Goal: Information Seeking & Learning: Learn about a topic

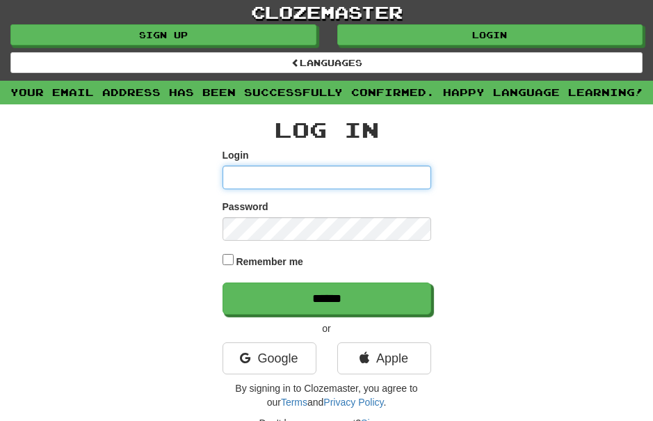
type input "*******"
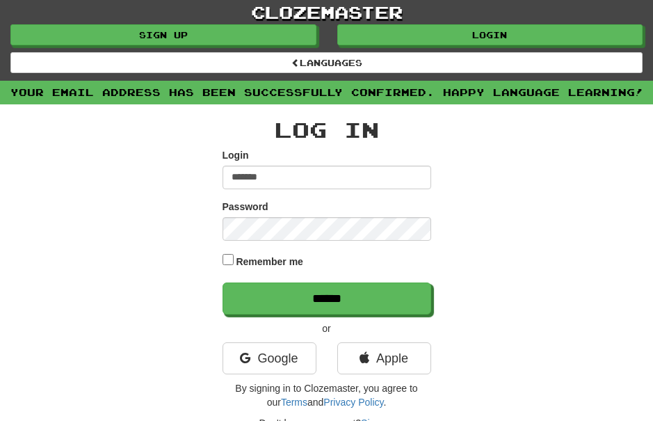
click at [326, 296] on input "******" at bounding box center [326, 298] width 209 height 32
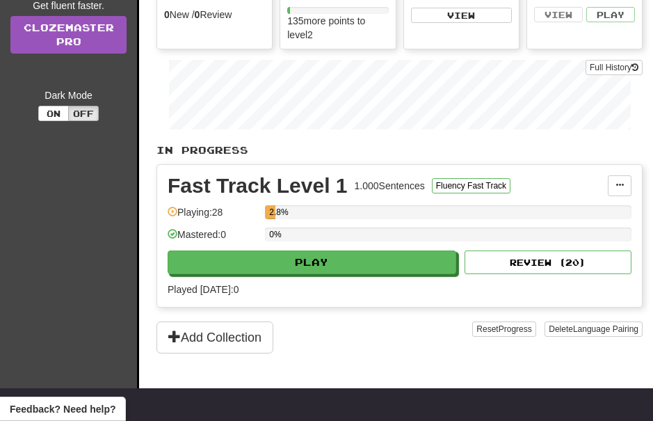
scroll to position [183, 0]
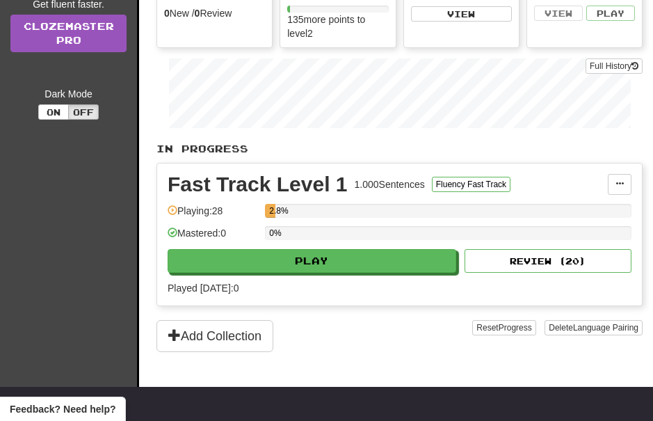
click at [345, 257] on button "Play" at bounding box center [312, 261] width 289 height 24
select select "**"
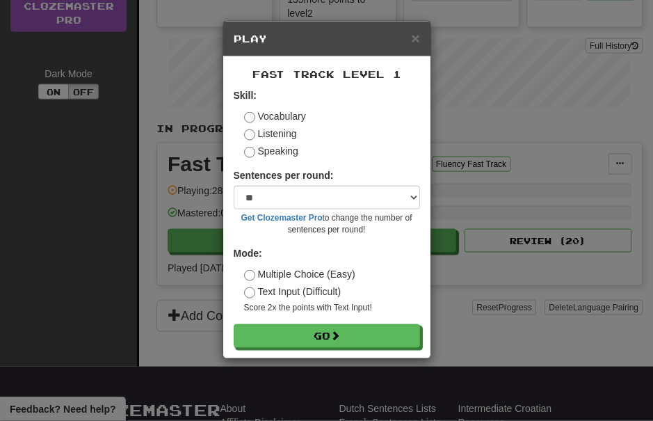
scroll to position [203, 0]
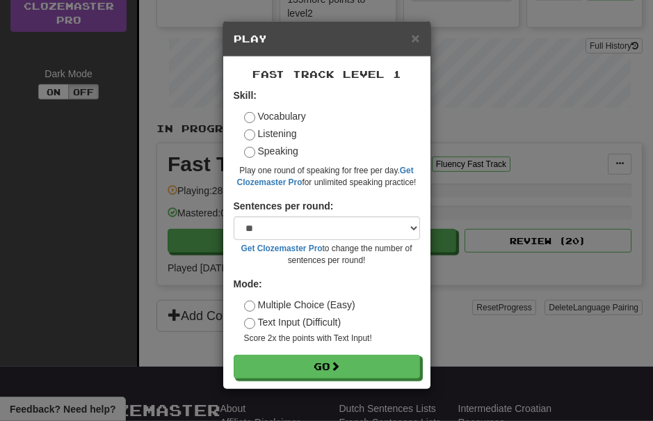
click at [380, 364] on button "Go" at bounding box center [327, 367] width 186 height 24
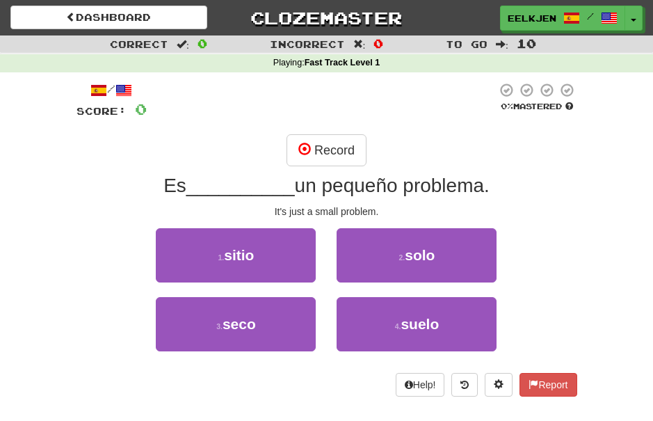
click at [421, 320] on span "suelo" at bounding box center [419, 324] width 38 height 16
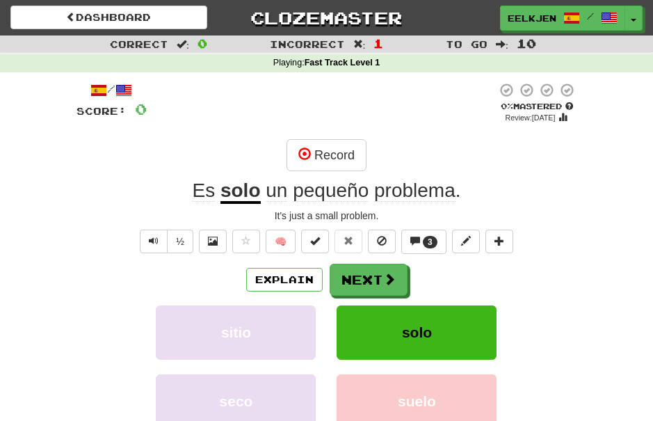
click at [381, 273] on button "Next" at bounding box center [369, 280] width 78 height 32
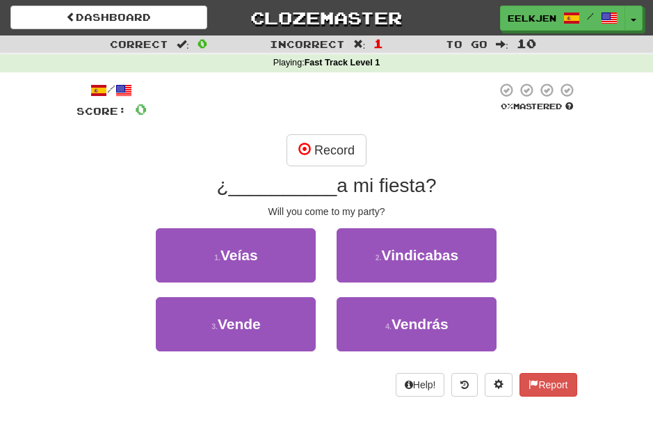
click at [251, 250] on span "Veías" at bounding box center [239, 255] width 38 height 16
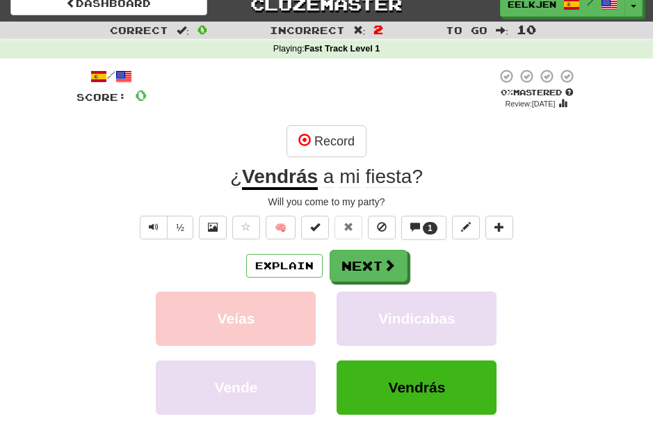
click at [376, 262] on button "Next" at bounding box center [369, 266] width 78 height 32
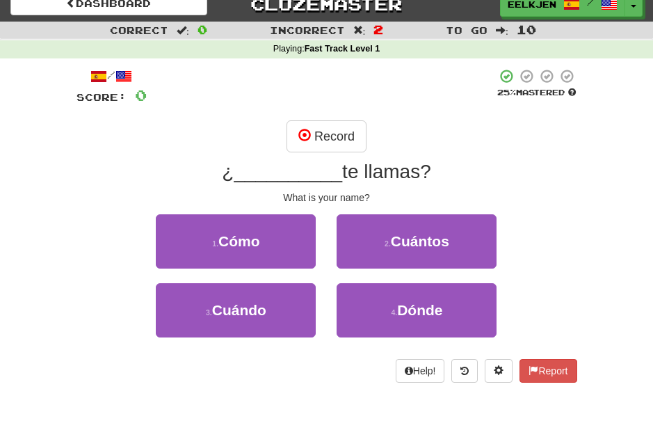
click at [252, 240] on span "Cómo" at bounding box center [239, 241] width 42 height 16
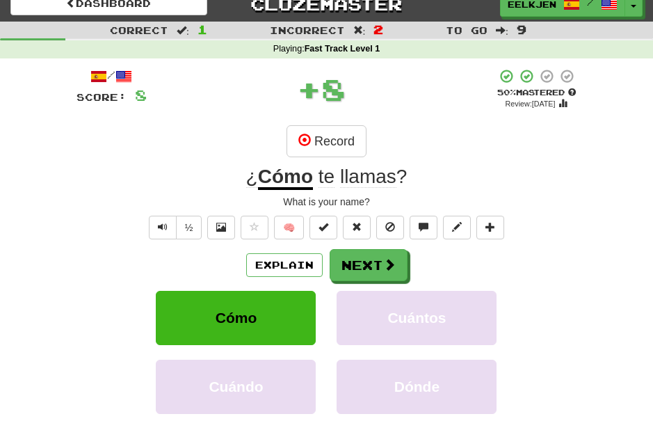
click at [380, 259] on button "Next" at bounding box center [369, 265] width 78 height 32
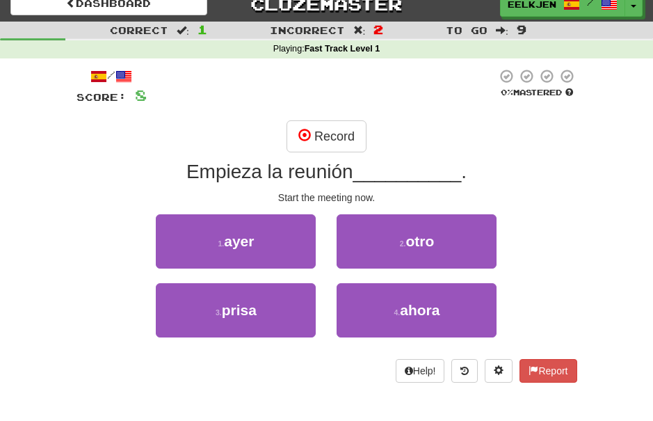
click at [415, 305] on span "ahora" at bounding box center [420, 310] width 40 height 16
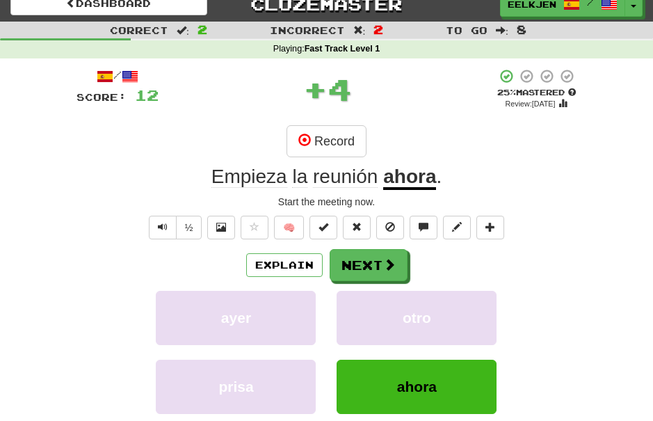
click at [380, 259] on button "Next" at bounding box center [369, 265] width 78 height 32
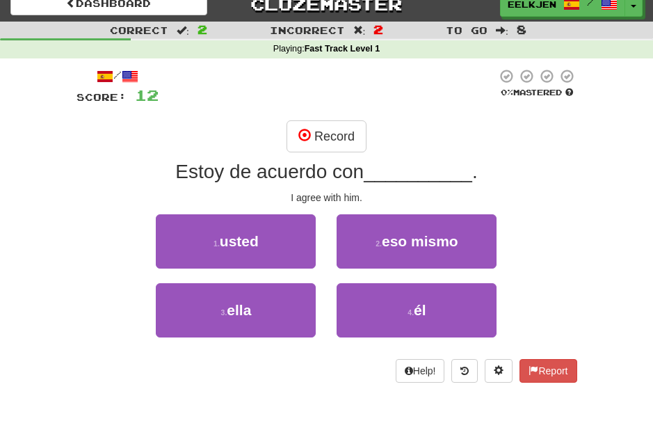
click at [417, 303] on span "él" at bounding box center [420, 310] width 13 height 16
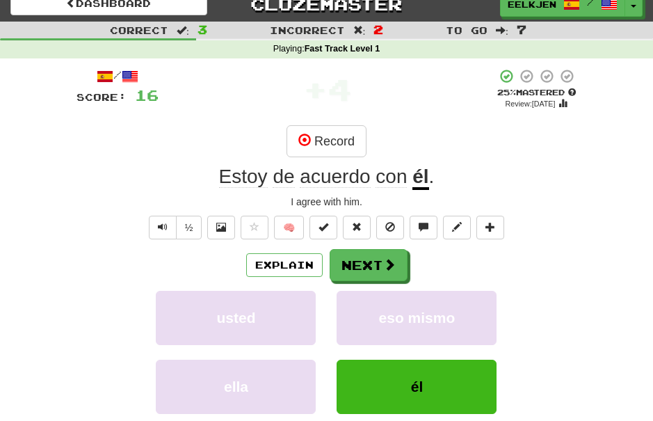
click at [373, 259] on button "Next" at bounding box center [369, 265] width 78 height 32
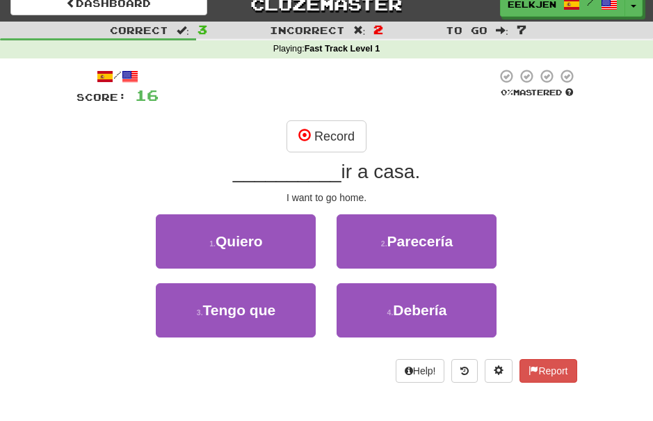
click at [258, 302] on span "Tengo que" at bounding box center [239, 310] width 73 height 16
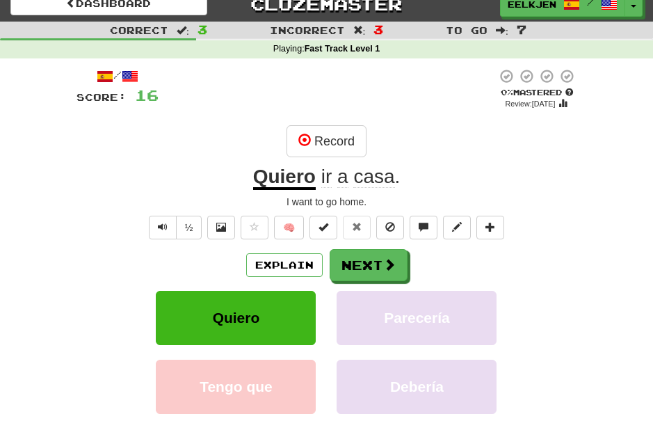
click at [373, 264] on button "Next" at bounding box center [369, 265] width 78 height 32
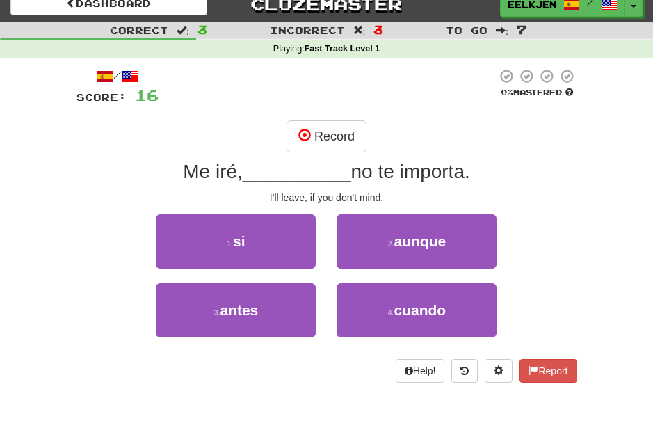
click at [243, 242] on span "si" at bounding box center [239, 241] width 13 height 16
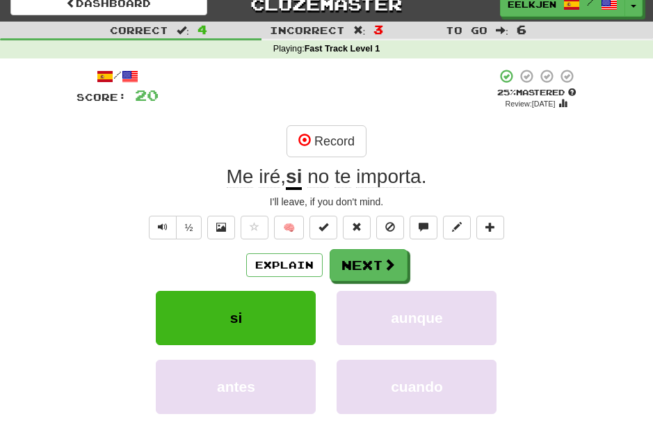
click at [384, 262] on span at bounding box center [389, 264] width 13 height 13
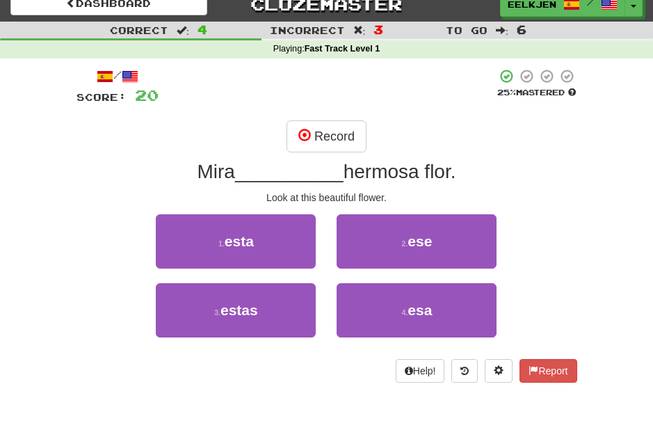
click at [247, 236] on span "esta" at bounding box center [239, 241] width 29 height 16
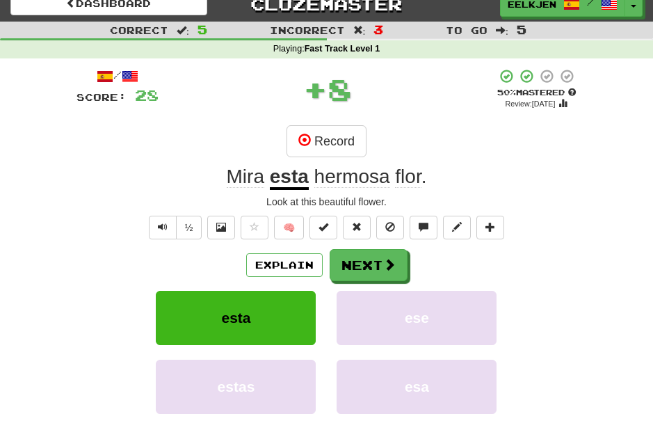
click at [383, 264] on span at bounding box center [389, 264] width 13 height 13
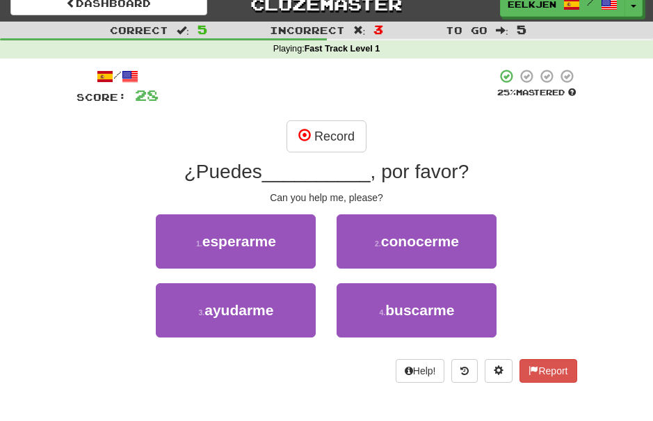
click at [259, 308] on span "ayudarme" at bounding box center [238, 310] width 69 height 16
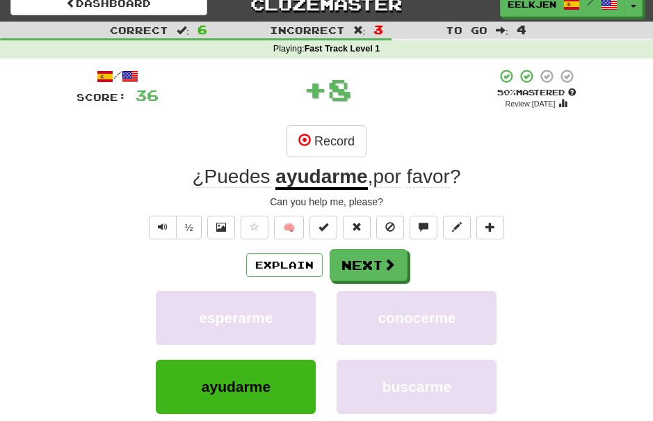
click at [375, 257] on button "Next" at bounding box center [369, 265] width 78 height 32
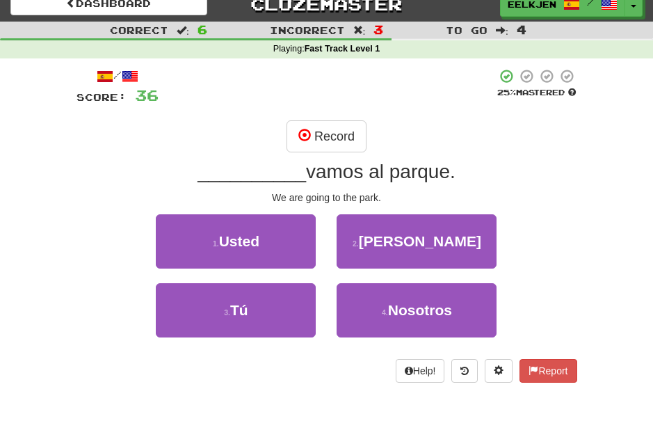
click at [417, 308] on span "Nosotros" at bounding box center [420, 310] width 64 height 16
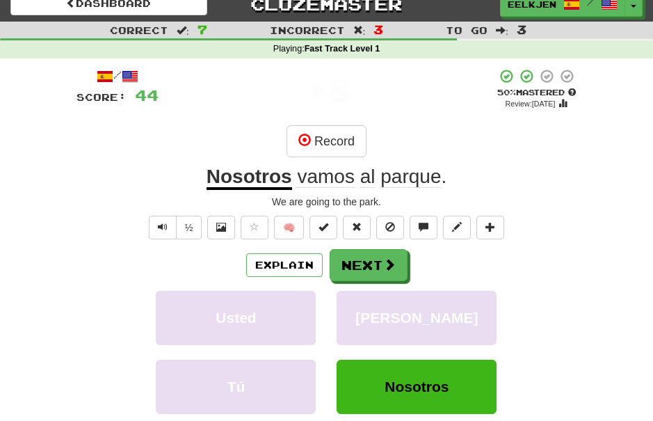
click at [390, 268] on span at bounding box center [389, 264] width 13 height 13
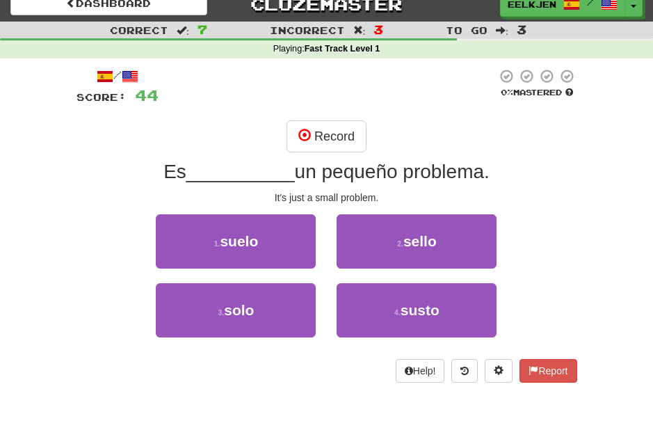
click at [254, 304] on span "solo" at bounding box center [239, 310] width 30 height 16
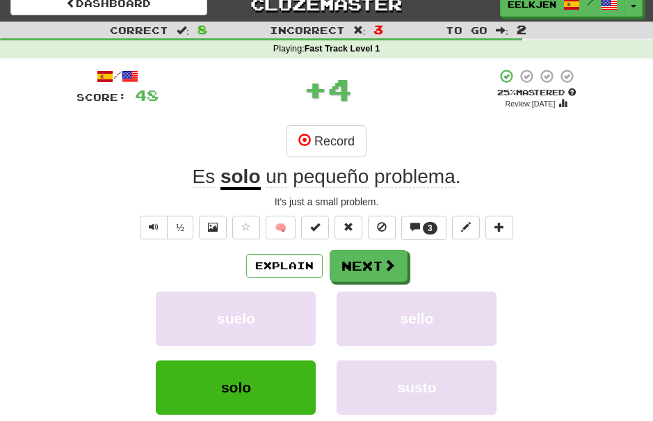
click at [396, 259] on button "Next" at bounding box center [369, 266] width 78 height 32
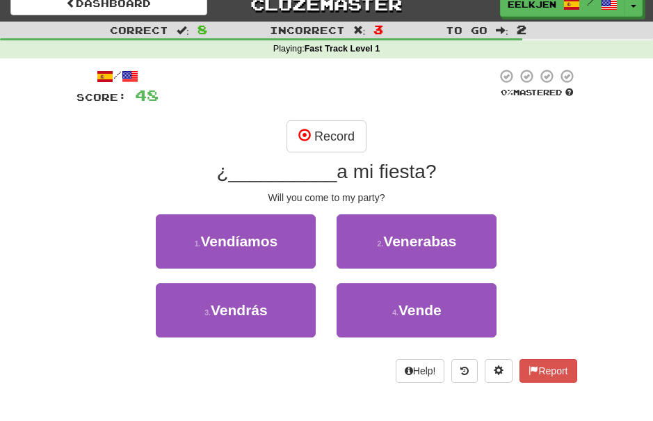
click at [248, 311] on span "Vendrás" at bounding box center [239, 310] width 57 height 16
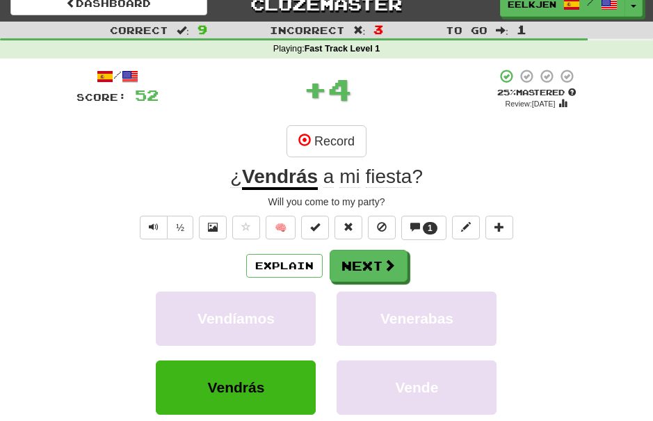
click at [375, 250] on button "Next" at bounding box center [369, 266] width 78 height 32
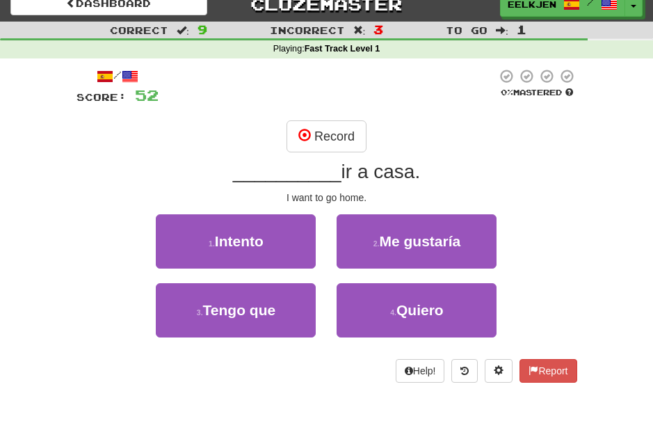
click at [417, 297] on button "4 . Quiero" at bounding box center [417, 310] width 160 height 54
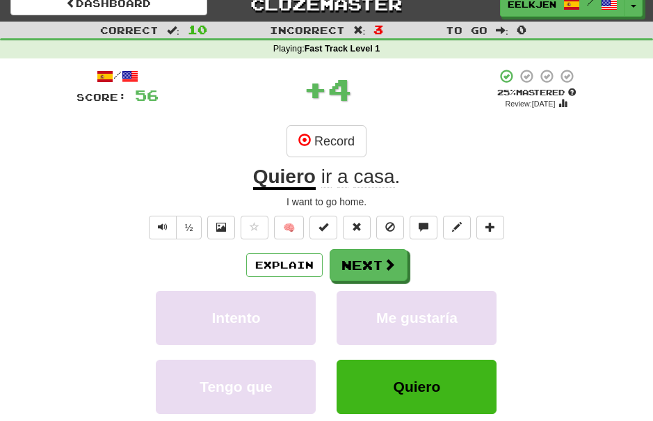
click at [380, 261] on button "Next" at bounding box center [369, 265] width 78 height 32
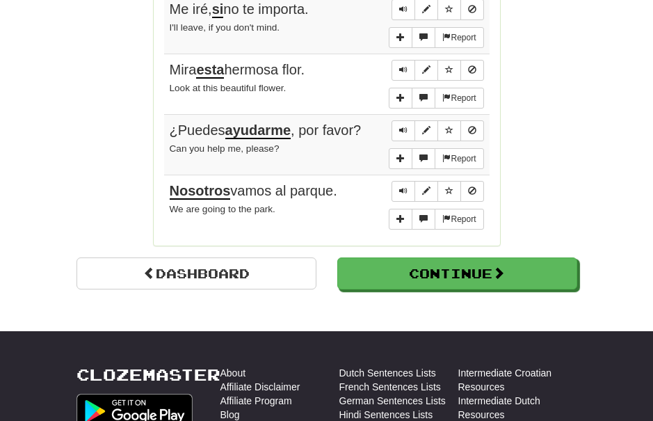
click at [537, 257] on button "Continue" at bounding box center [457, 273] width 240 height 32
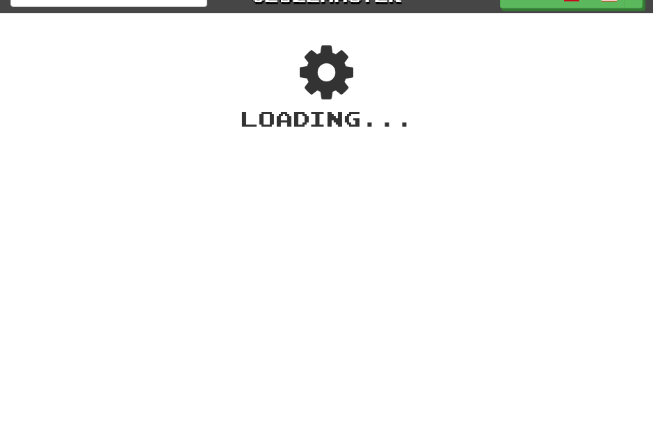
scroll to position [0, 0]
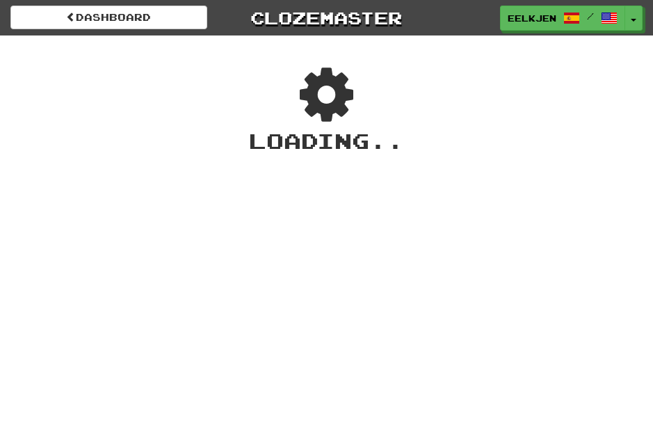
click at [628, 20] on button "Toggle Dropdown" at bounding box center [633, 18] width 18 height 25
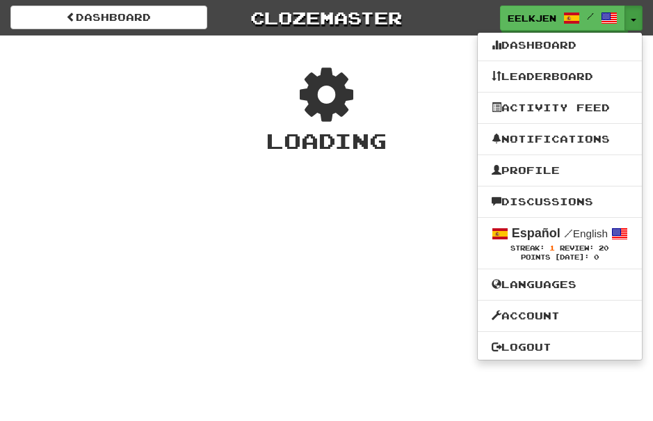
click at [579, 286] on link "Languages" at bounding box center [560, 284] width 164 height 18
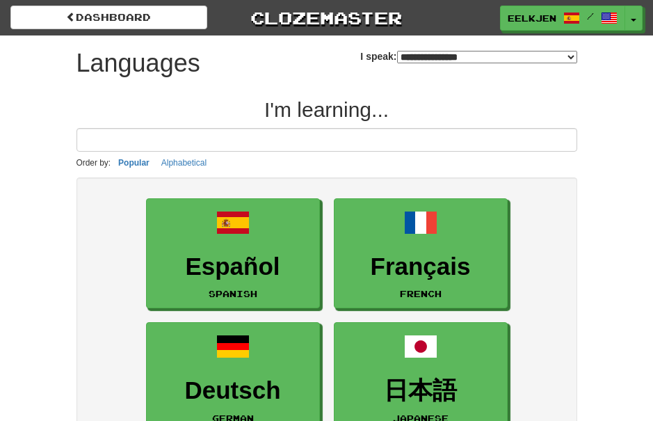
select select "*******"
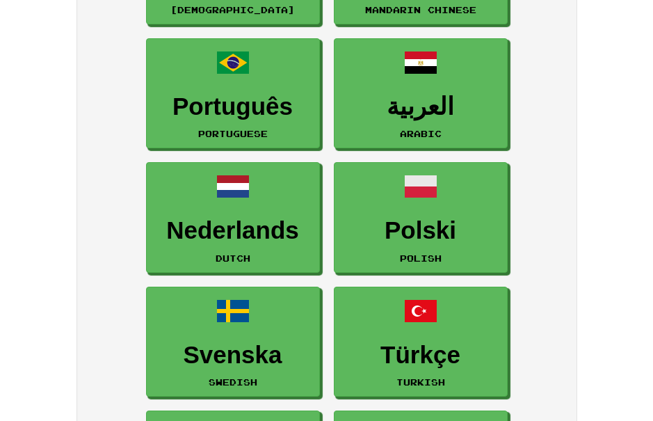
scroll to position [656, 0]
click at [252, 225] on h3 "Nederlands" at bounding box center [233, 230] width 159 height 27
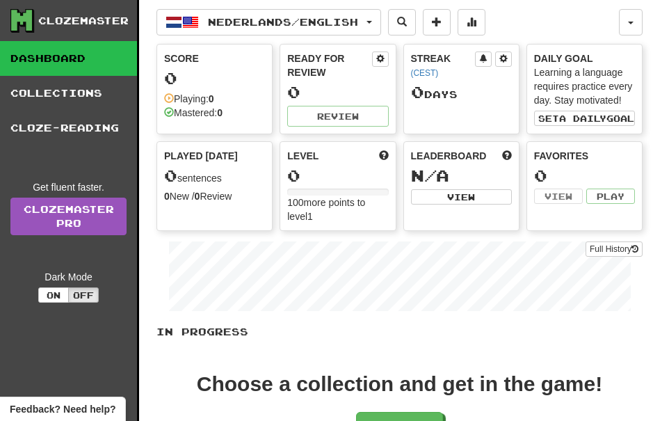
click at [372, 21] on span "button" at bounding box center [369, 22] width 6 height 3
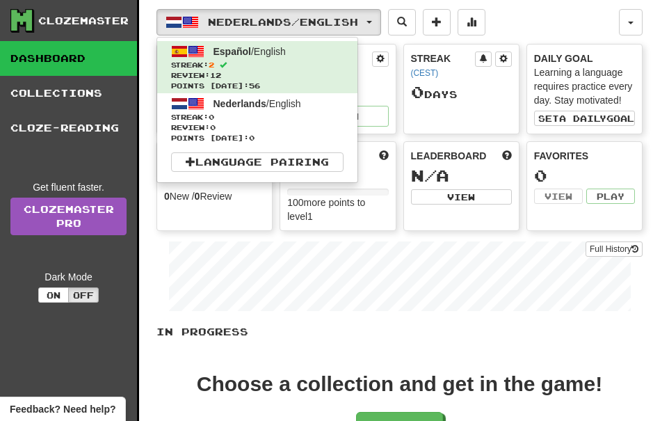
click at [289, 67] on span "Streak: 2" at bounding box center [257, 65] width 172 height 10
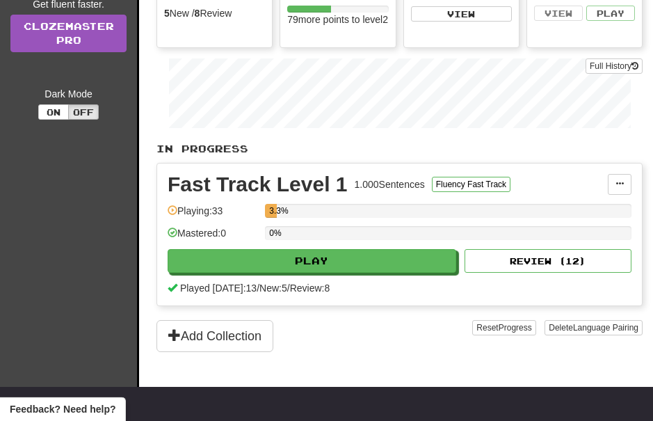
scroll to position [185, 0]
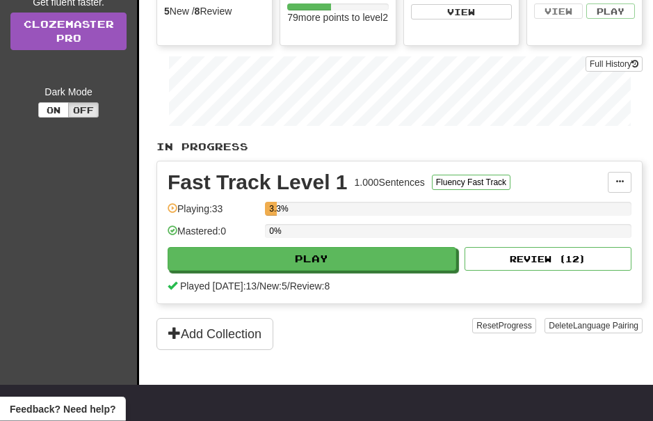
click at [389, 259] on button "Play" at bounding box center [312, 259] width 289 height 24
select select "**"
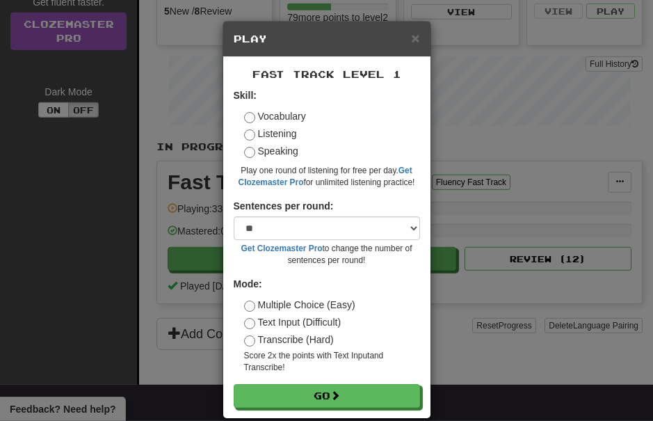
click at [340, 390] on span at bounding box center [335, 395] width 10 height 10
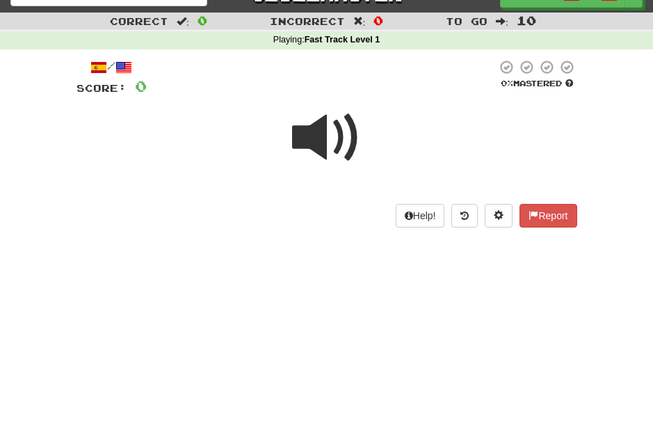
scroll to position [22, 0]
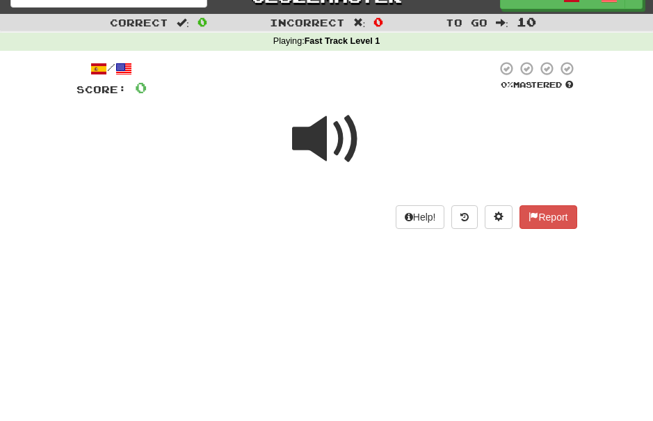
click at [336, 134] on span at bounding box center [327, 139] width 70 height 70
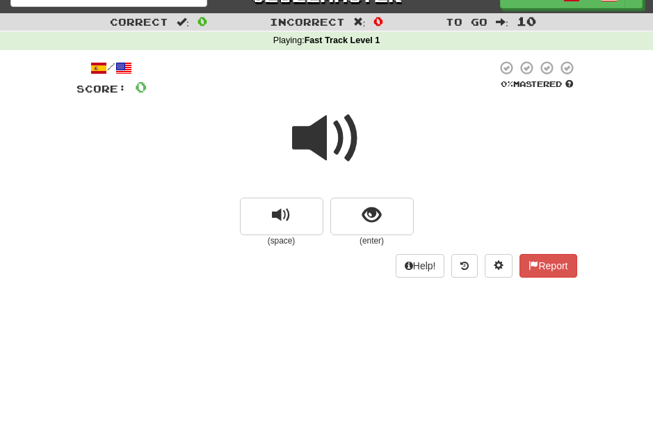
click at [282, 216] on span "replay audio" at bounding box center [281, 215] width 19 height 19
click at [373, 215] on span "show sentence" at bounding box center [371, 215] width 19 height 19
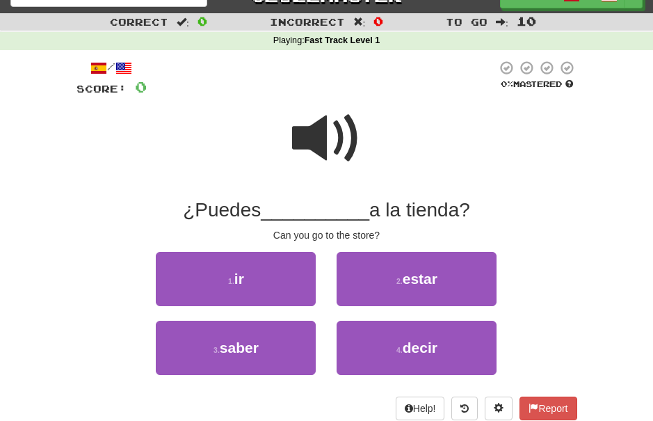
click at [407, 334] on button "4 . decir" at bounding box center [417, 348] width 160 height 54
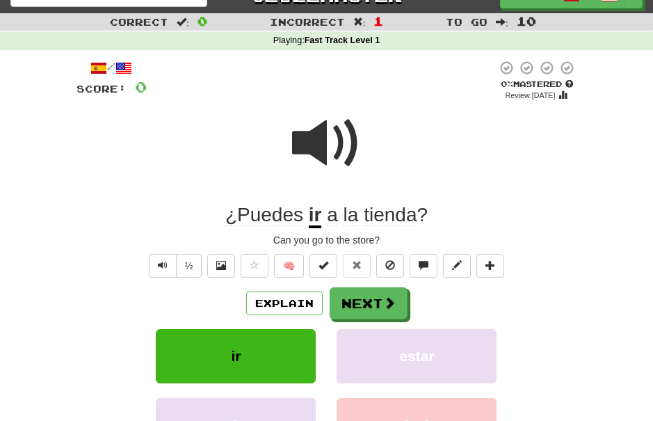
click at [384, 301] on span at bounding box center [389, 302] width 13 height 13
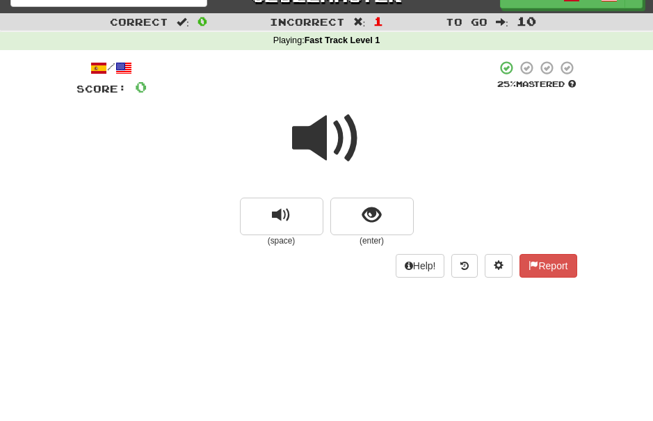
click at [287, 216] on span "replay audio" at bounding box center [281, 215] width 19 height 19
click at [375, 213] on span "show sentence" at bounding box center [371, 215] width 19 height 19
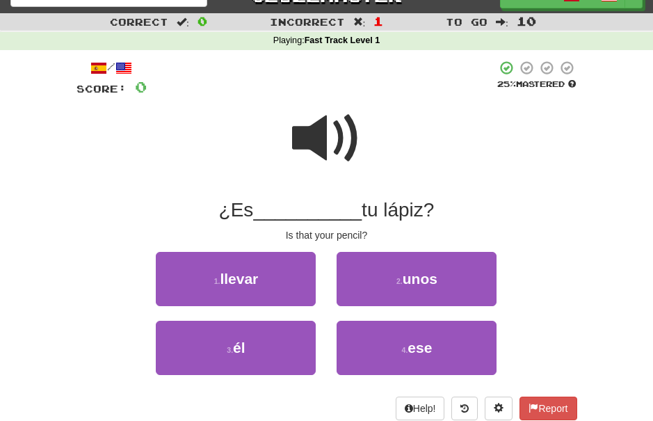
click at [416, 344] on span "ese" at bounding box center [419, 347] width 24 height 16
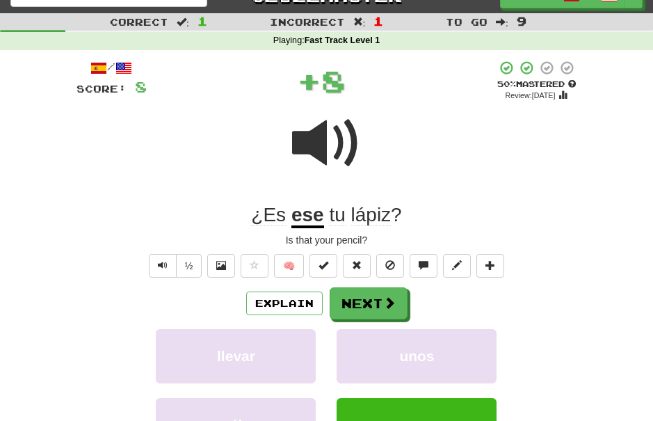
click at [378, 300] on button "Next" at bounding box center [369, 303] width 78 height 32
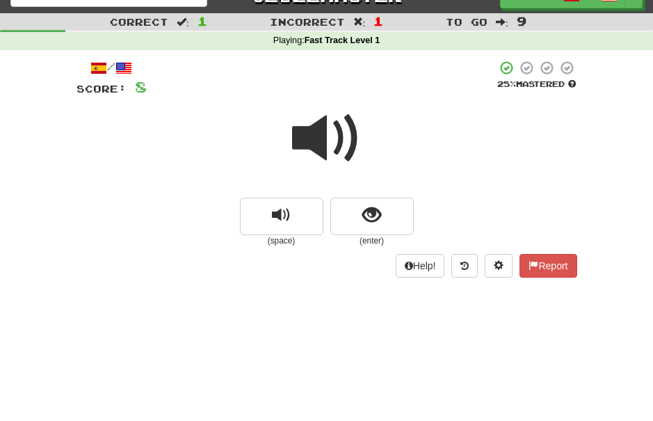
click at [373, 216] on span "show sentence" at bounding box center [371, 215] width 19 height 19
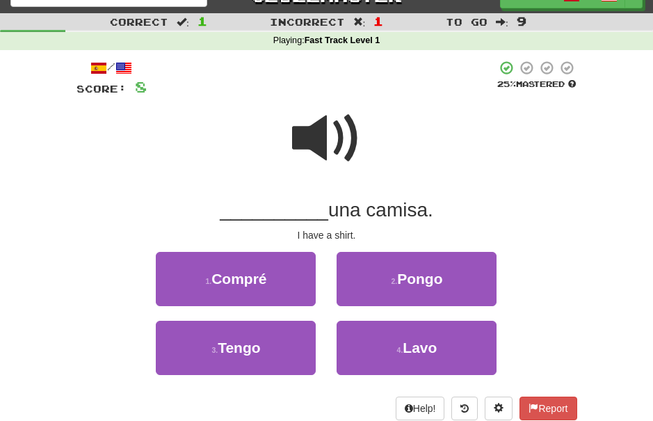
click at [267, 345] on button "3 . Tengo" at bounding box center [236, 348] width 160 height 54
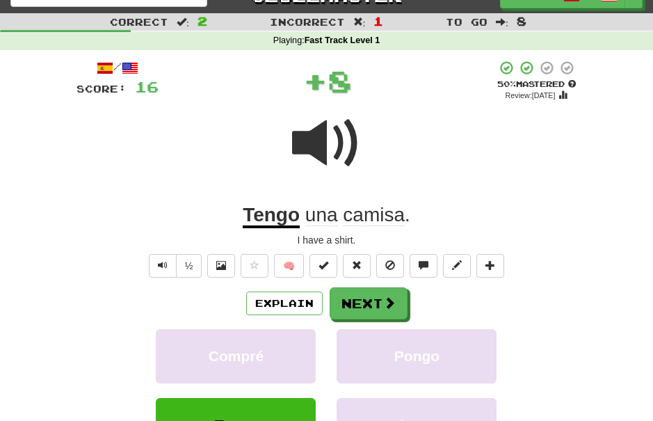
click at [387, 296] on span at bounding box center [389, 302] width 13 height 13
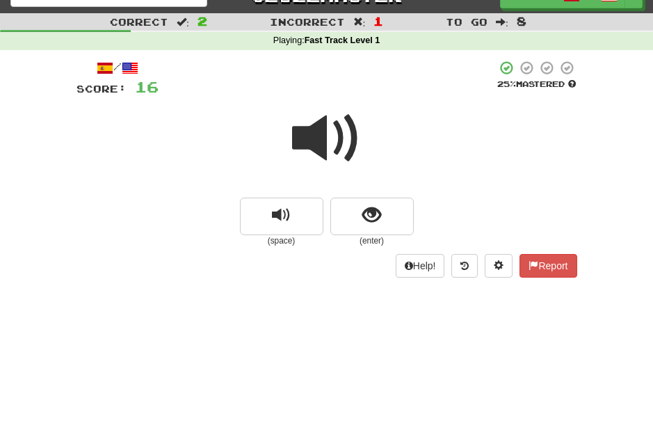
click at [370, 213] on span "show sentence" at bounding box center [371, 215] width 19 height 19
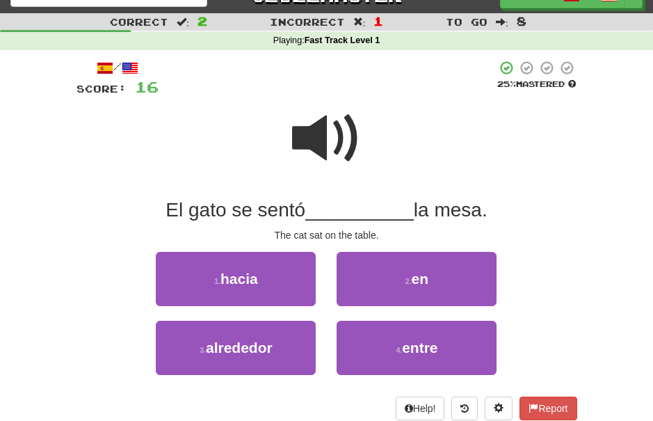
click at [410, 277] on small "2 ." at bounding box center [408, 281] width 6 height 8
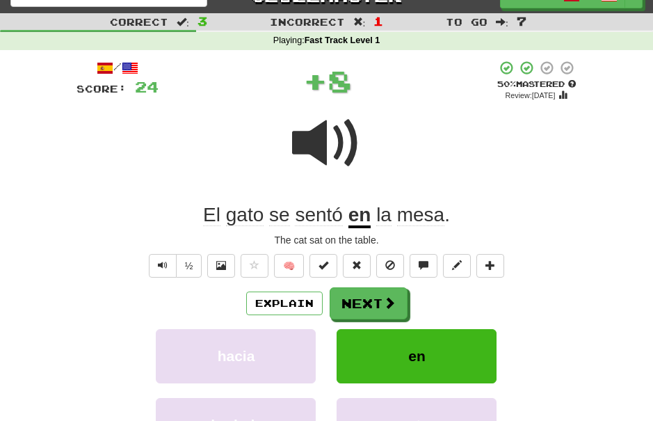
click at [383, 296] on span at bounding box center [389, 302] width 13 height 13
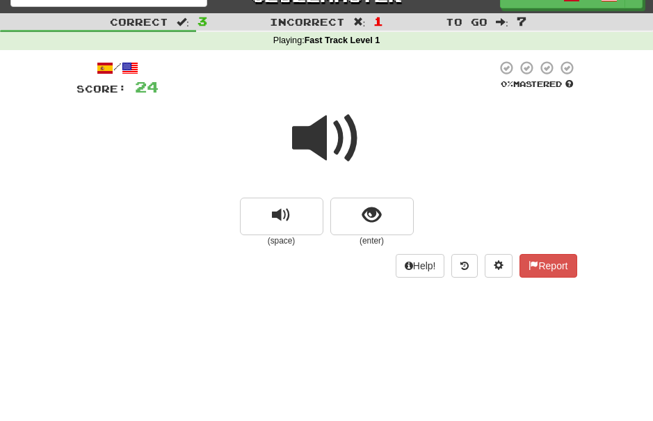
click at [372, 213] on span "show sentence" at bounding box center [371, 215] width 19 height 19
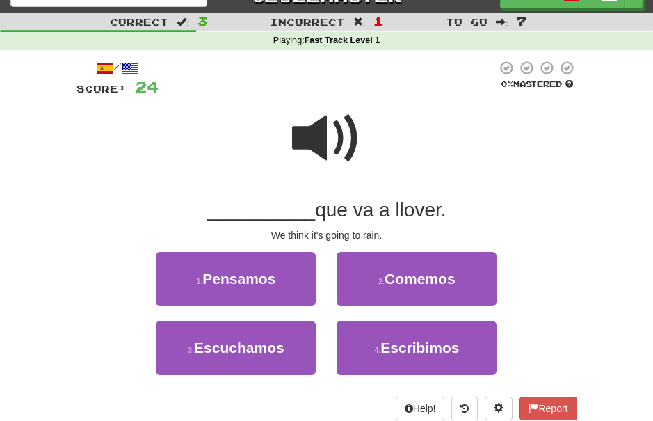
click at [257, 277] on span "Pensamos" at bounding box center [238, 278] width 73 height 16
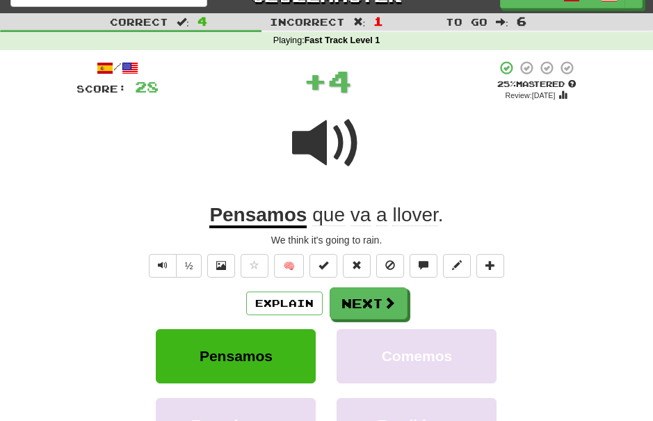
click at [378, 296] on button "Next" at bounding box center [369, 303] width 78 height 32
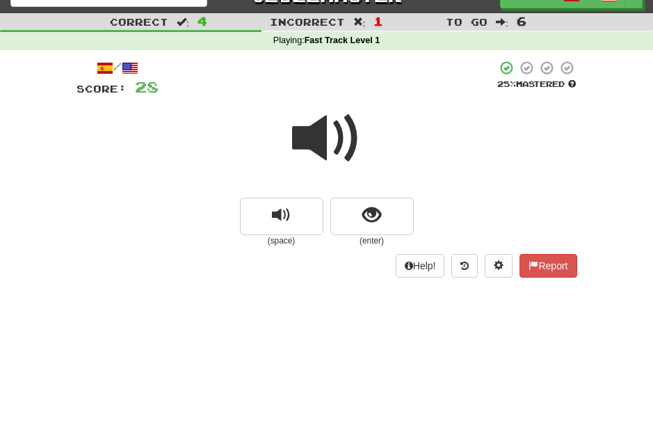
click at [377, 216] on span "show sentence" at bounding box center [371, 215] width 19 height 19
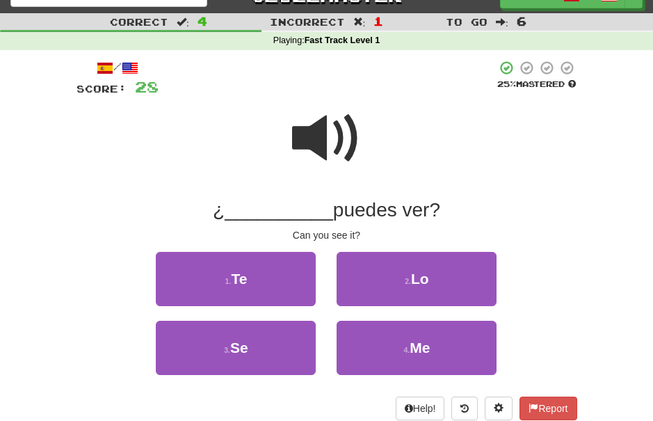
click at [419, 284] on span "Lo" at bounding box center [420, 278] width 18 height 16
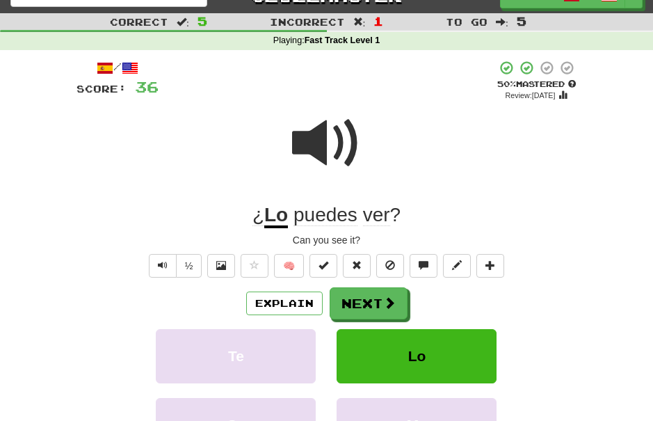
click at [388, 300] on span at bounding box center [389, 302] width 13 height 13
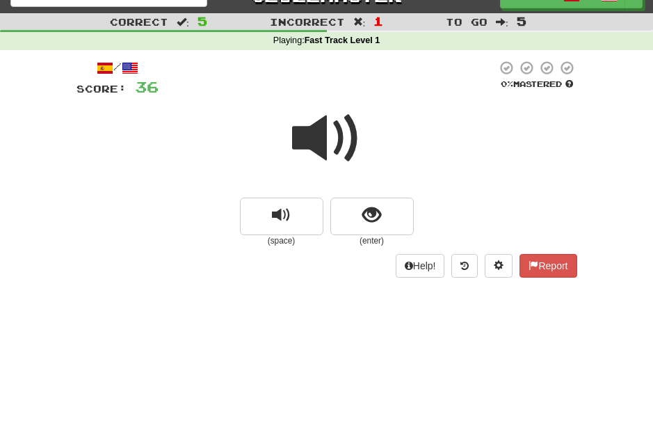
click at [290, 216] on span "replay audio" at bounding box center [281, 215] width 19 height 19
click at [371, 213] on span "show sentence" at bounding box center [371, 215] width 19 height 19
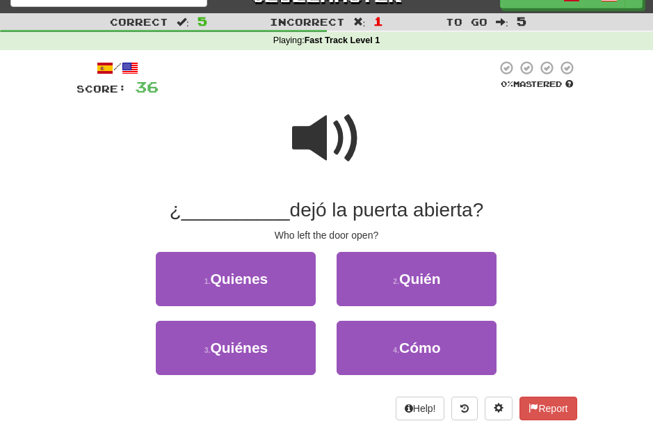
click at [262, 272] on span "Quienes" at bounding box center [239, 278] width 58 height 16
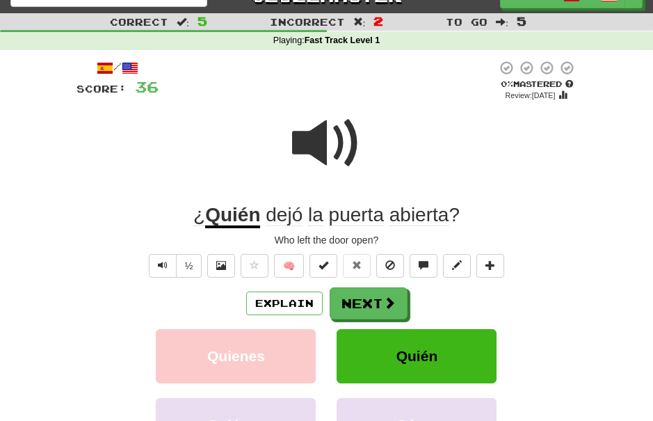
click at [389, 300] on span at bounding box center [389, 302] width 13 height 13
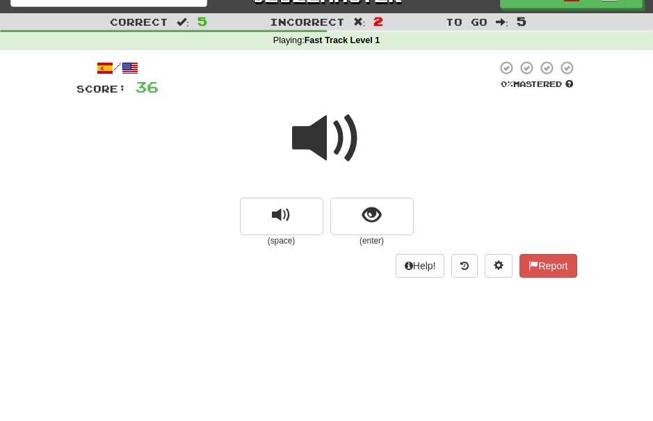
click at [289, 214] on span "replay audio" at bounding box center [281, 215] width 19 height 19
click at [373, 217] on span "show sentence" at bounding box center [371, 215] width 19 height 19
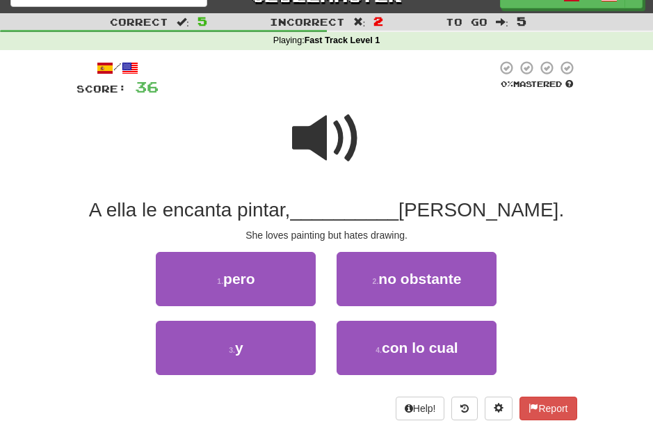
click at [249, 282] on span "pero" at bounding box center [239, 278] width 32 height 16
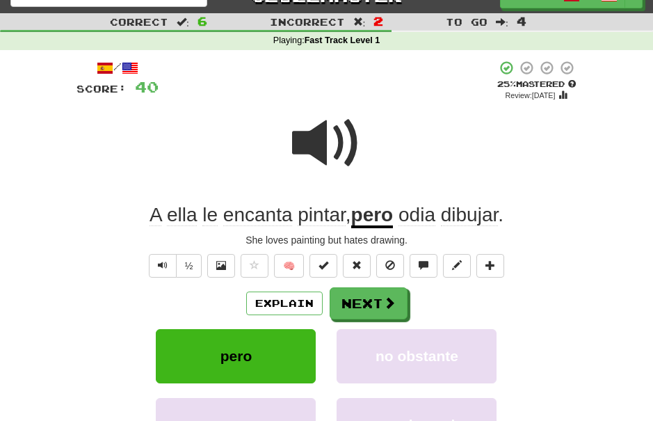
click at [378, 293] on button "Next" at bounding box center [369, 303] width 78 height 32
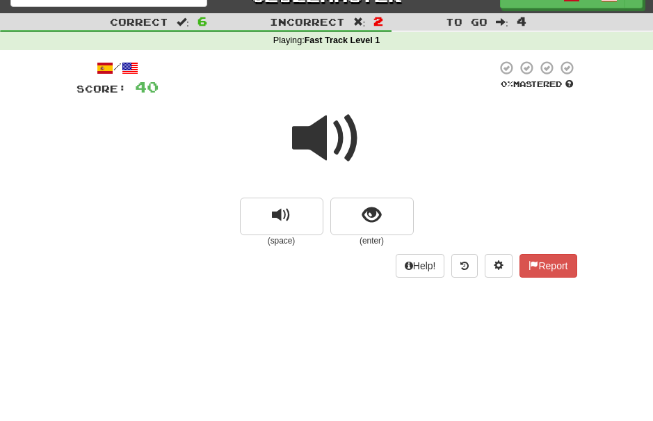
click at [377, 209] on span "show sentence" at bounding box center [371, 215] width 19 height 19
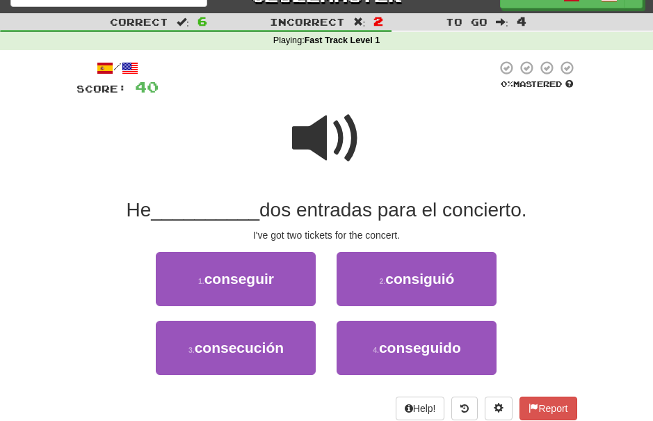
click at [437, 332] on button "4 . conseguido" at bounding box center [417, 348] width 160 height 54
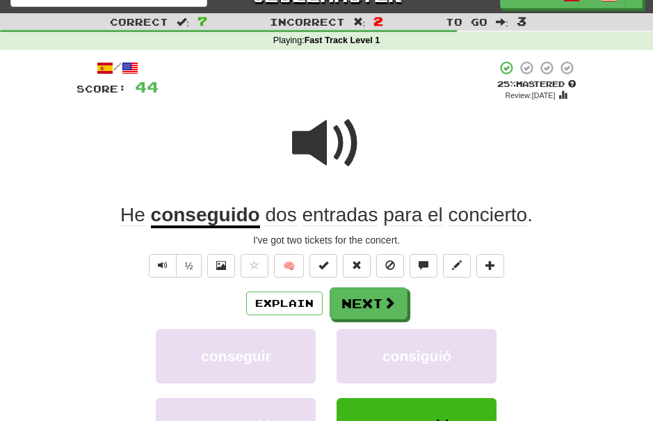
click at [380, 295] on button "Next" at bounding box center [369, 303] width 78 height 32
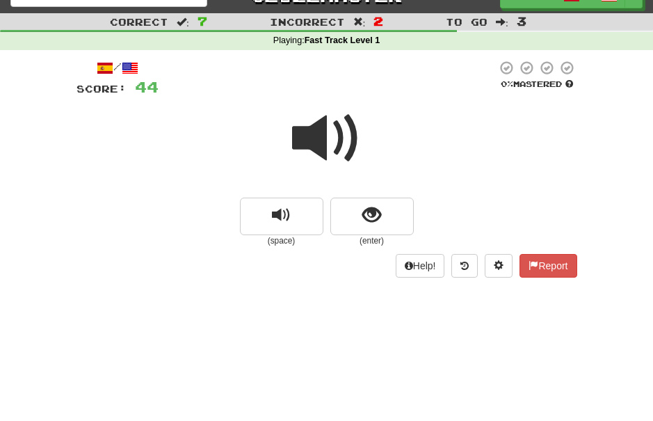
click at [375, 209] on span "show sentence" at bounding box center [371, 215] width 19 height 19
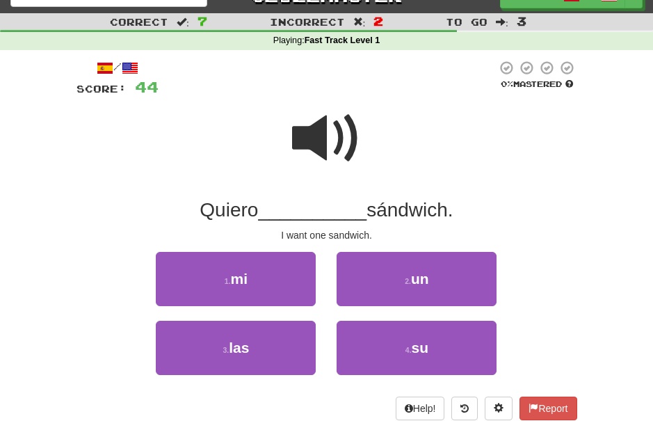
click at [432, 279] on button "2 . un" at bounding box center [417, 279] width 160 height 54
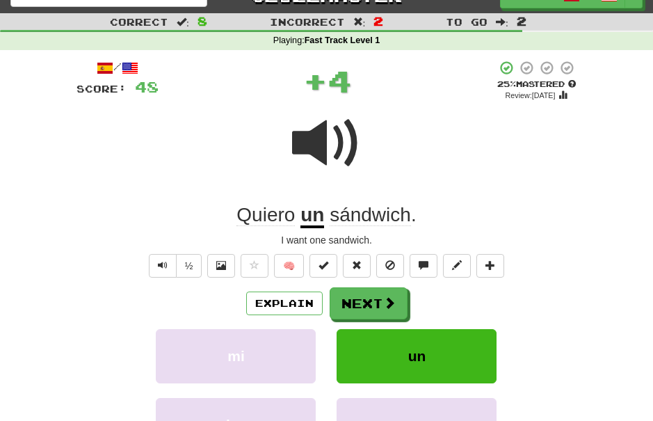
click at [387, 300] on span at bounding box center [389, 302] width 13 height 13
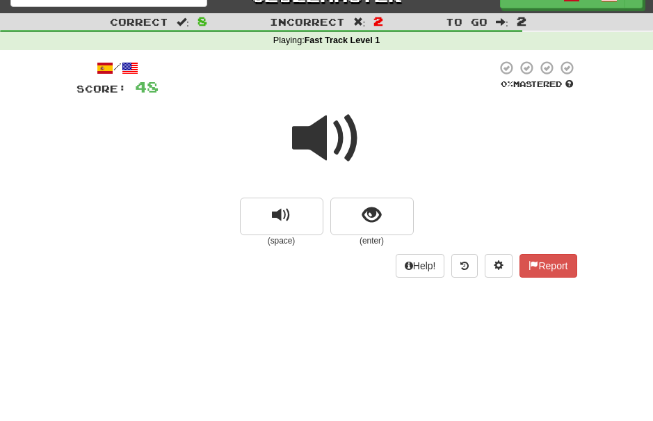
click at [373, 207] on span "show sentence" at bounding box center [371, 215] width 19 height 19
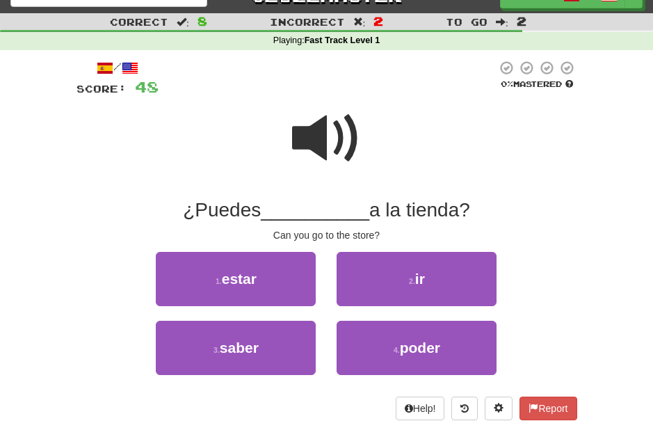
click at [432, 275] on button "2 . ir" at bounding box center [417, 279] width 160 height 54
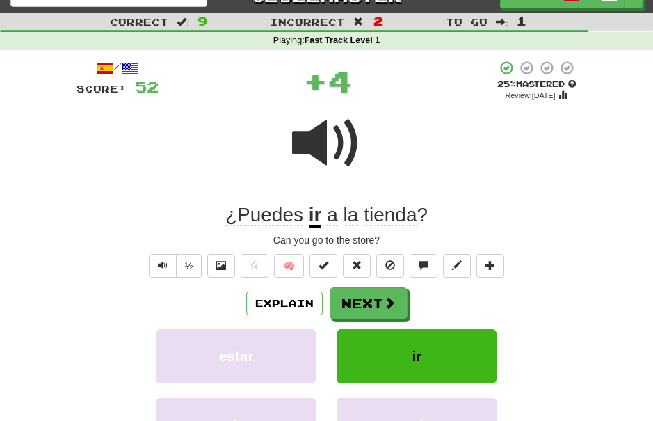
click at [381, 292] on button "Next" at bounding box center [369, 303] width 78 height 32
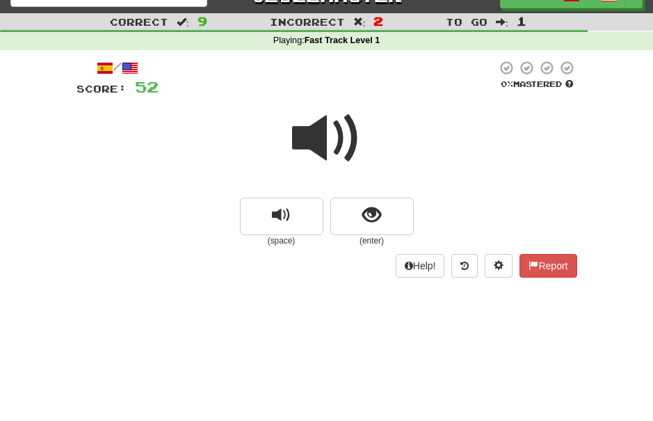
click at [288, 231] on button "replay audio" at bounding box center [281, 216] width 83 height 38
click at [378, 206] on span "show sentence" at bounding box center [371, 215] width 19 height 19
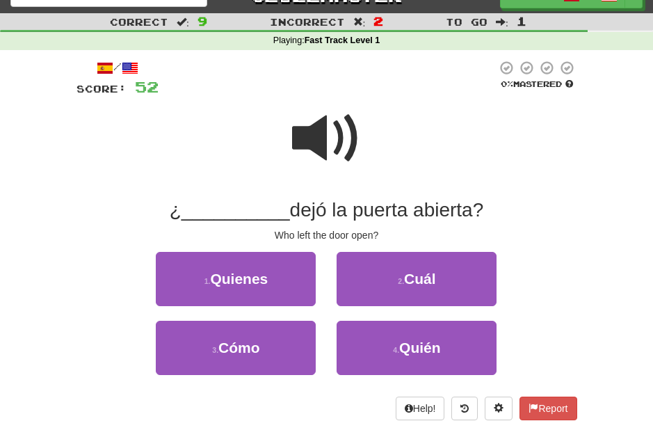
click at [435, 341] on span "Quién" at bounding box center [420, 347] width 42 height 16
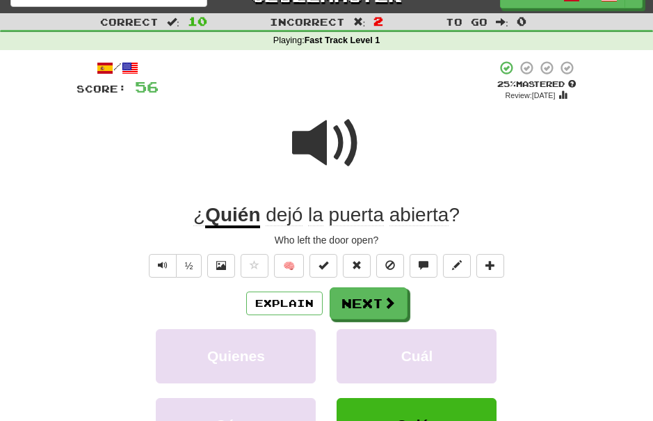
click at [383, 296] on span at bounding box center [389, 302] width 13 height 13
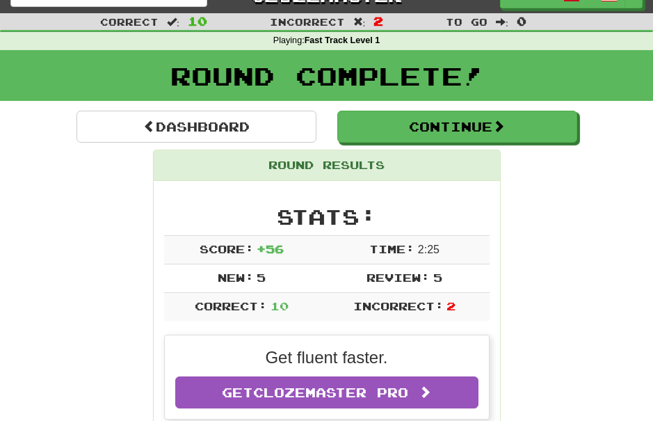
click at [505, 126] on span at bounding box center [498, 126] width 13 height 13
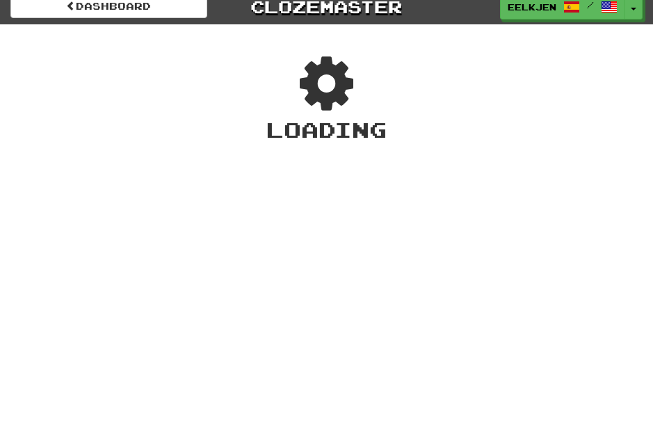
scroll to position [0, 0]
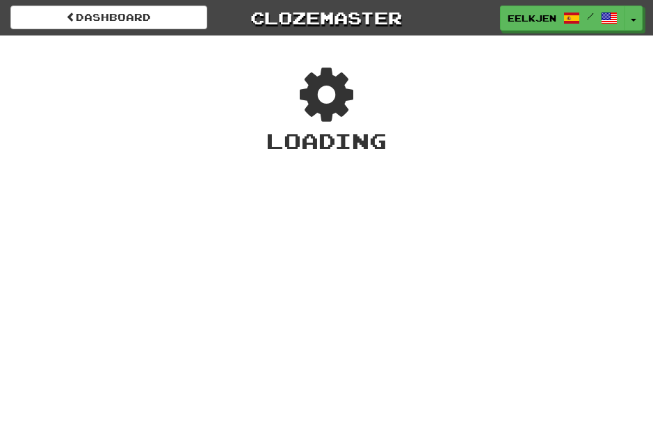
click at [151, 10] on link "Dashboard" at bounding box center [108, 18] width 197 height 24
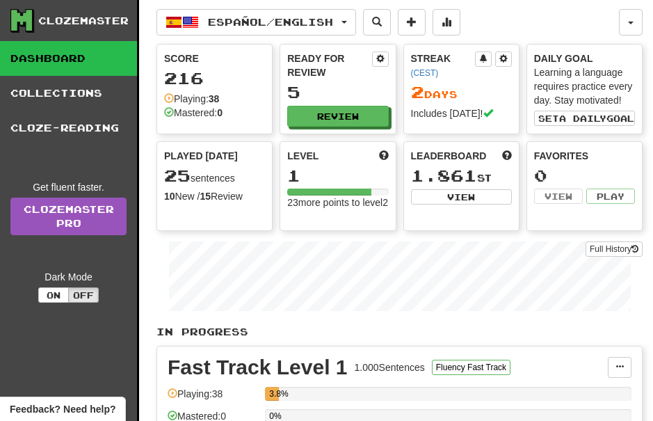
click at [416, 17] on span at bounding box center [412, 22] width 10 height 10
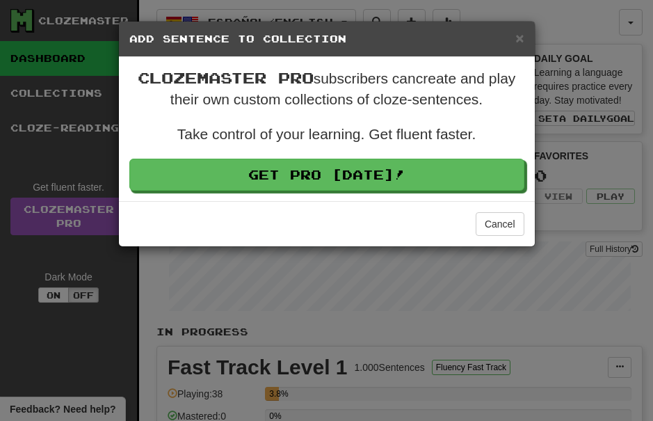
click at [503, 219] on button "Cancel" at bounding box center [500, 224] width 49 height 24
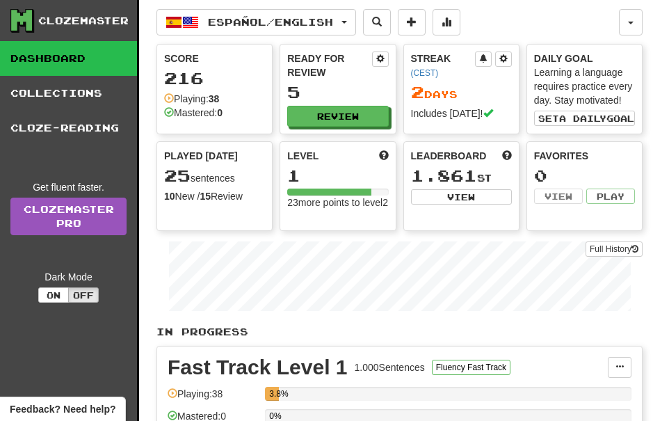
click at [451, 24] on span at bounding box center [446, 22] width 10 height 10
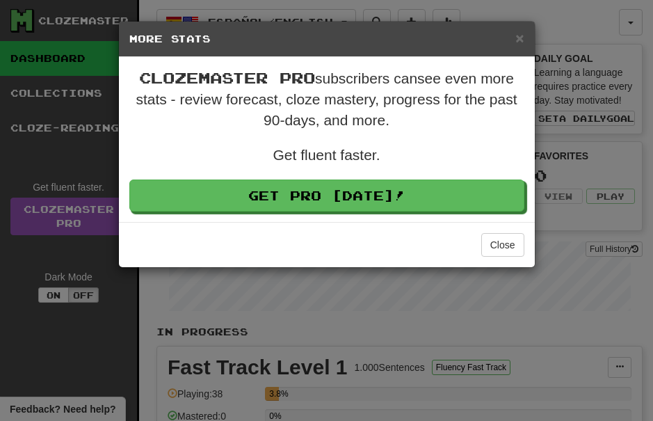
click at [509, 236] on button "Close" at bounding box center [502, 245] width 43 height 24
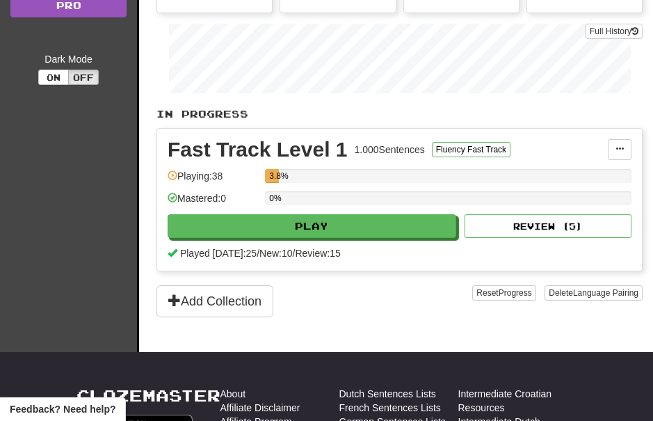
scroll to position [217, 0]
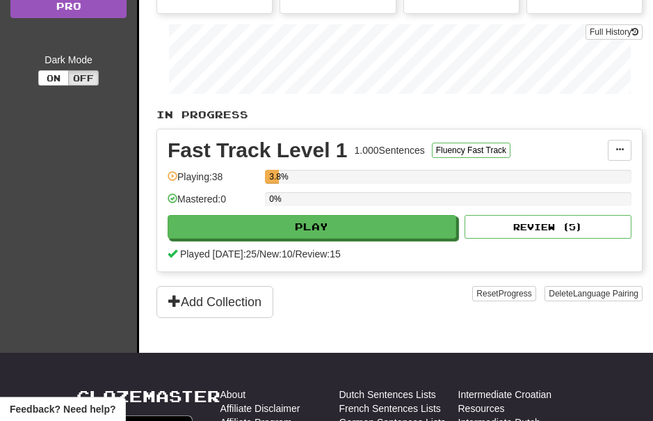
click at [346, 219] on button "Play" at bounding box center [312, 227] width 289 height 24
select select "**"
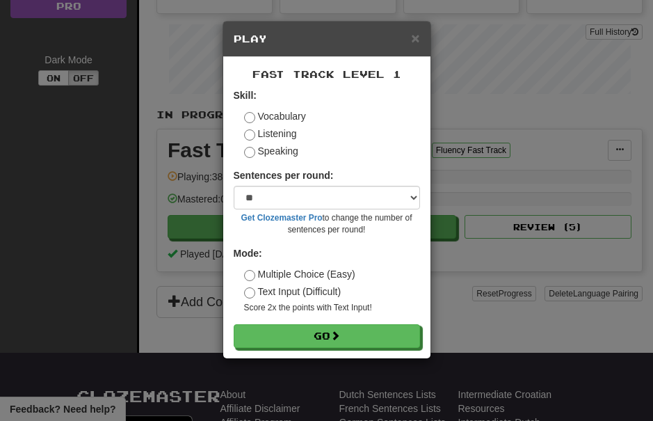
click at [256, 149] on label "Speaking" at bounding box center [271, 151] width 54 height 14
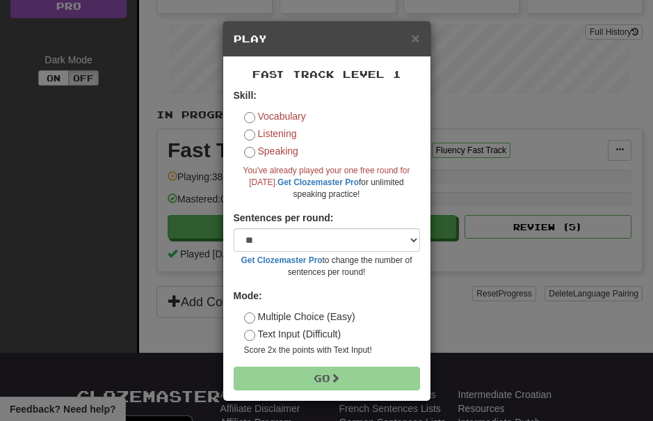
click at [256, 131] on label "Listening" at bounding box center [270, 134] width 53 height 14
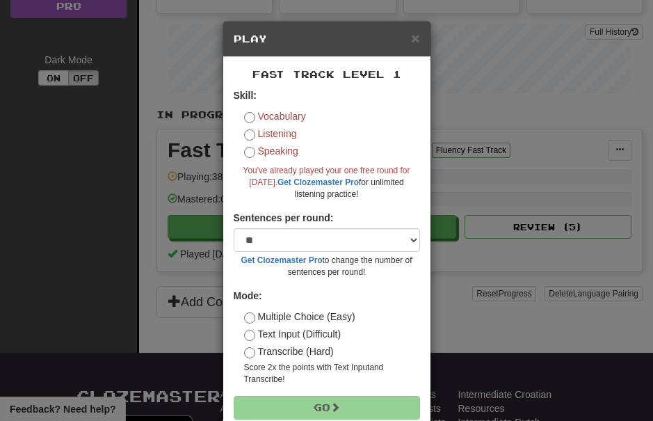
click at [252, 112] on label "Vocabulary" at bounding box center [275, 116] width 62 height 14
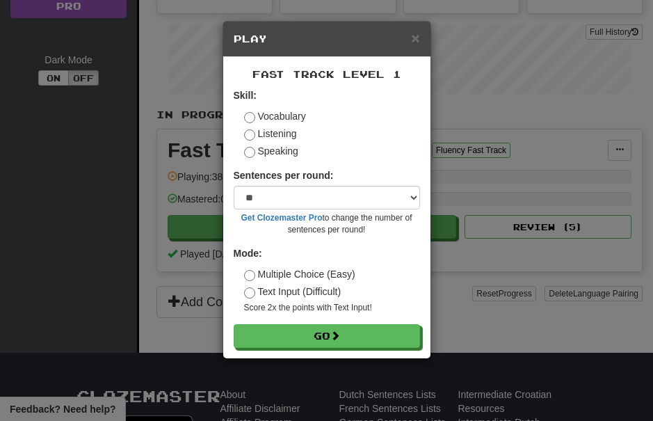
click at [371, 327] on button "Go" at bounding box center [327, 336] width 186 height 24
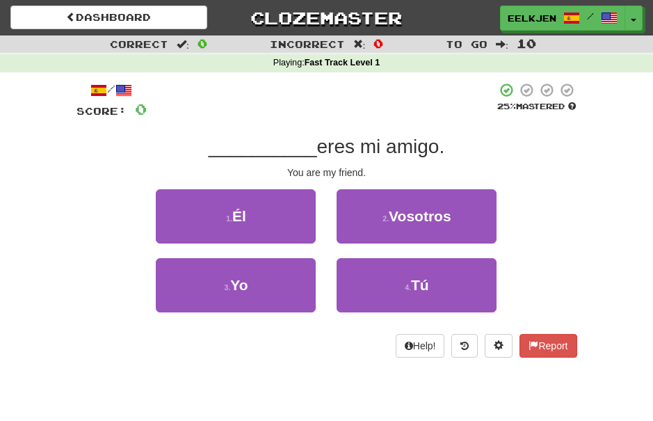
click at [428, 284] on span "Tú" at bounding box center [420, 285] width 18 height 16
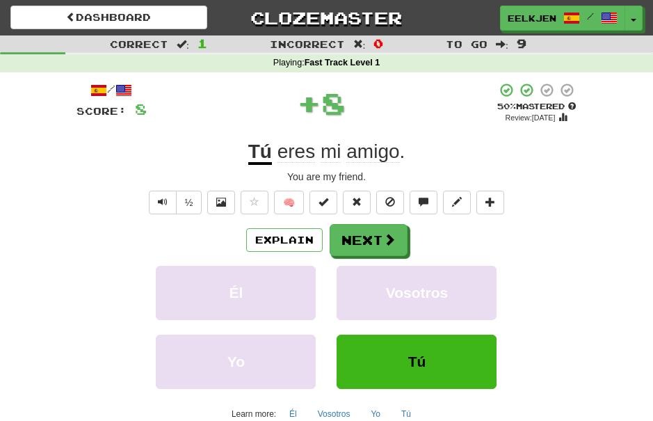
click at [386, 225] on button "Next" at bounding box center [369, 240] width 78 height 32
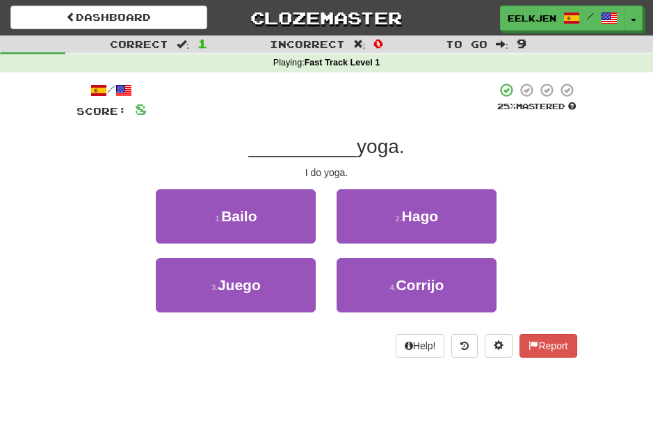
click at [421, 218] on span "Hago" at bounding box center [420, 216] width 37 height 16
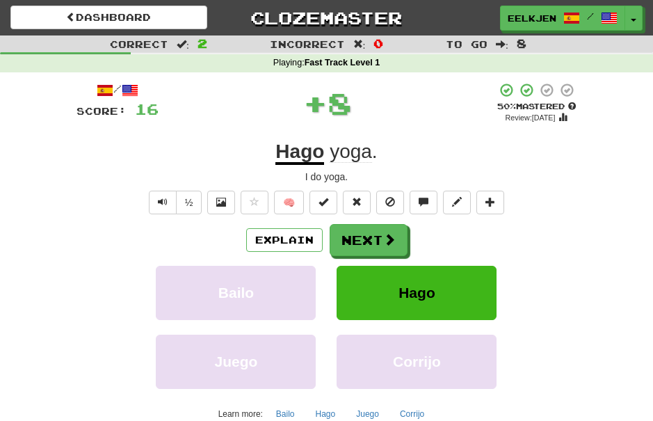
click at [392, 233] on span at bounding box center [389, 239] width 13 height 13
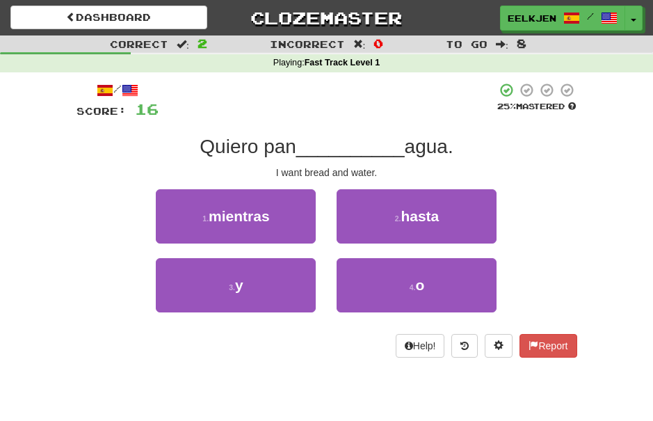
click at [241, 280] on span "y" at bounding box center [239, 285] width 8 height 16
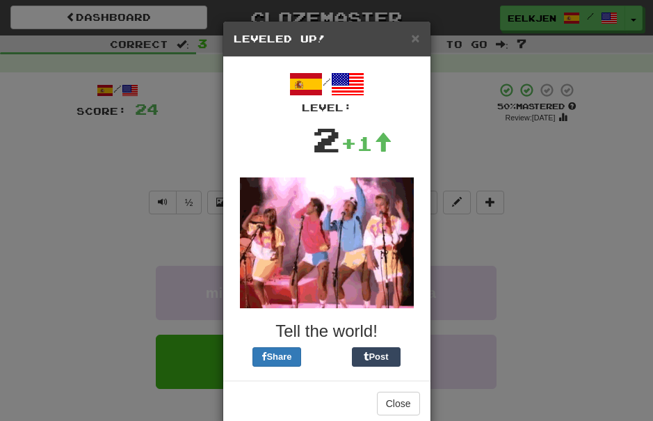
click at [401, 400] on button "Close" at bounding box center [398, 403] width 43 height 24
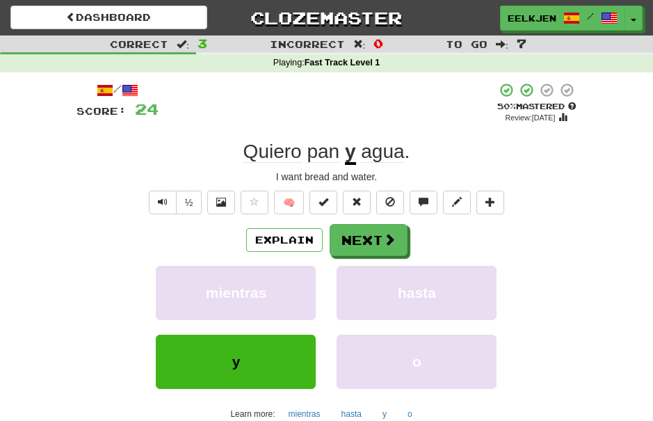
click at [400, 228] on button "Next" at bounding box center [369, 240] width 78 height 32
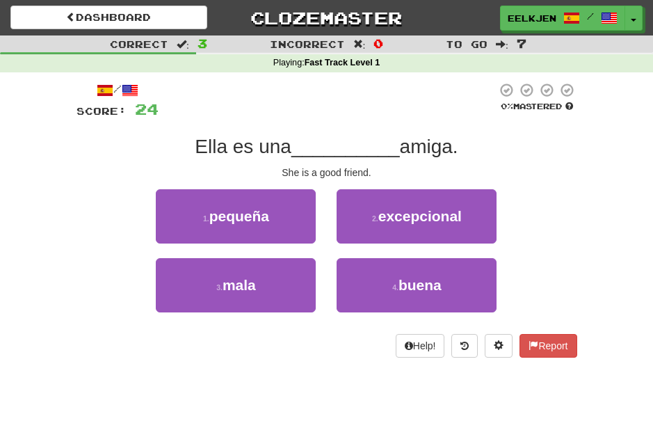
click at [428, 277] on span "buena" at bounding box center [419, 285] width 43 height 16
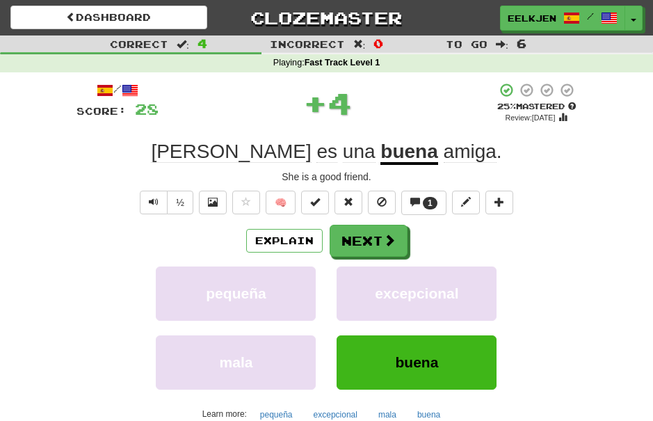
click at [387, 234] on span at bounding box center [389, 240] width 13 height 13
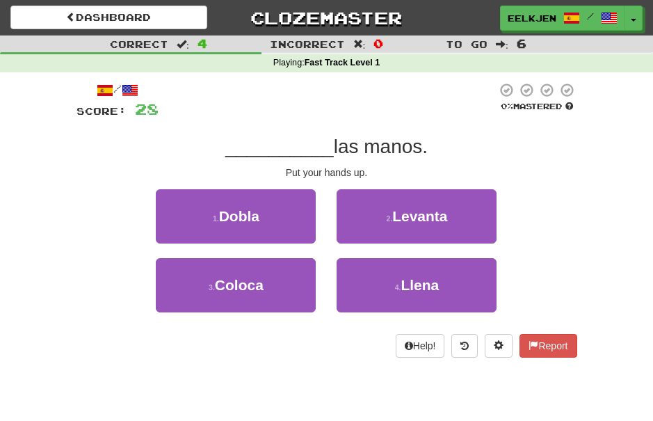
click at [439, 210] on span "Levanta" at bounding box center [419, 216] width 55 height 16
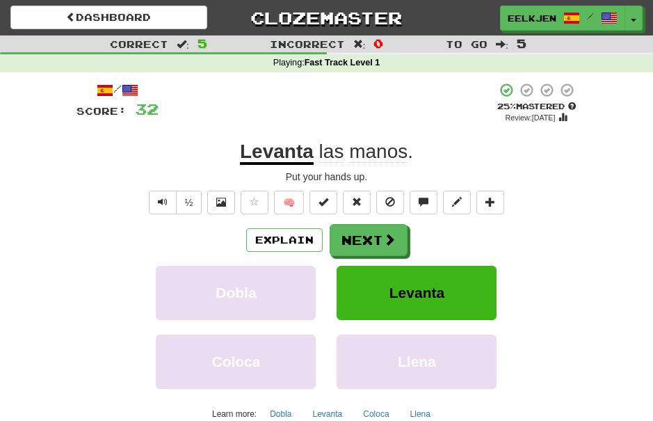
click at [371, 236] on button "Next" at bounding box center [369, 240] width 78 height 32
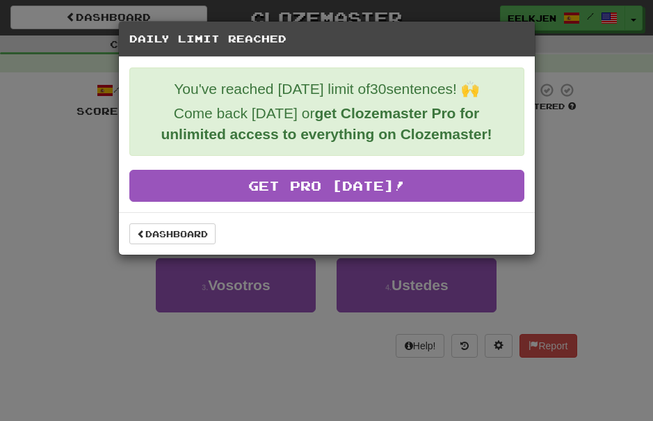
click at [579, 201] on div "Daily Limit Reached You've reached today's limit of 30 sentences! 🙌 Come back t…" at bounding box center [326, 210] width 653 height 421
click at [172, 231] on link "Dashboard" at bounding box center [172, 233] width 86 height 21
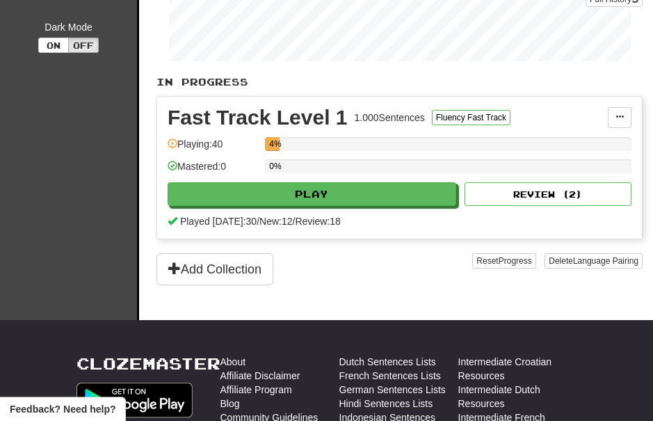
click at [396, 190] on button "Play" at bounding box center [312, 194] width 289 height 24
select select "**"
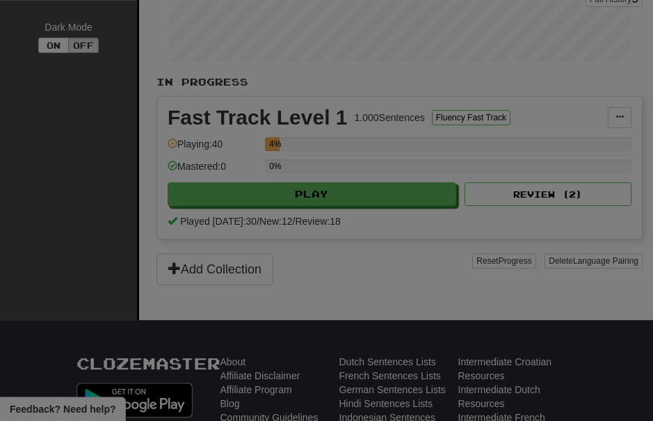
scroll to position [250, 0]
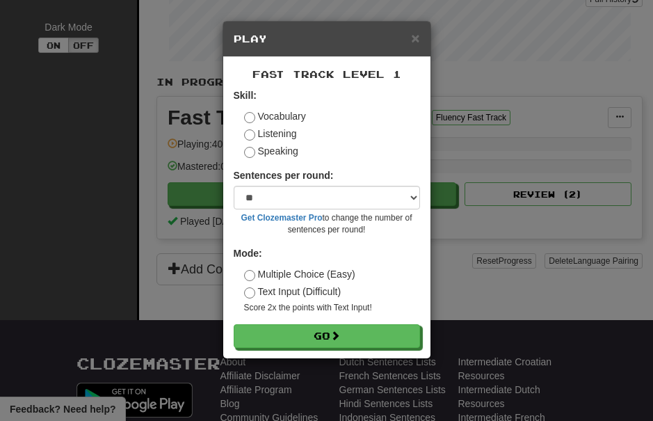
click at [340, 325] on button "Go" at bounding box center [327, 336] width 186 height 24
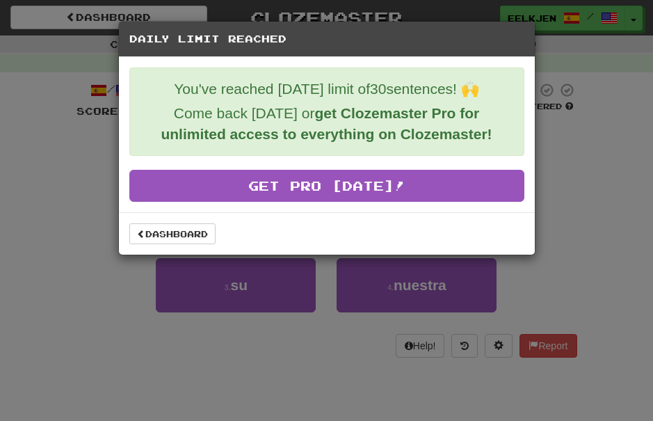
click at [179, 227] on link "Dashboard" at bounding box center [172, 233] width 86 height 21
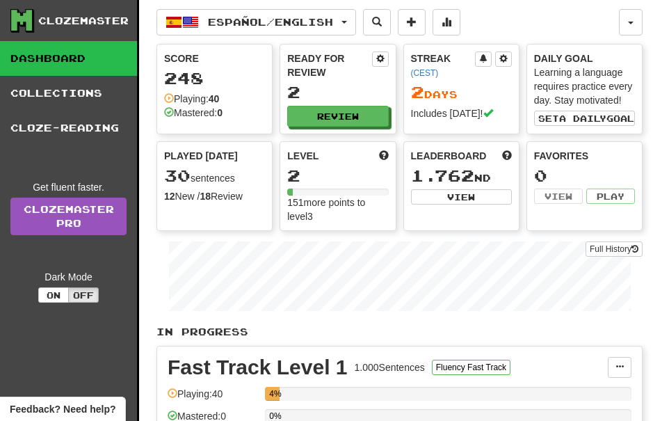
click at [344, 117] on button "Review" at bounding box center [337, 116] width 101 height 21
select select "**"
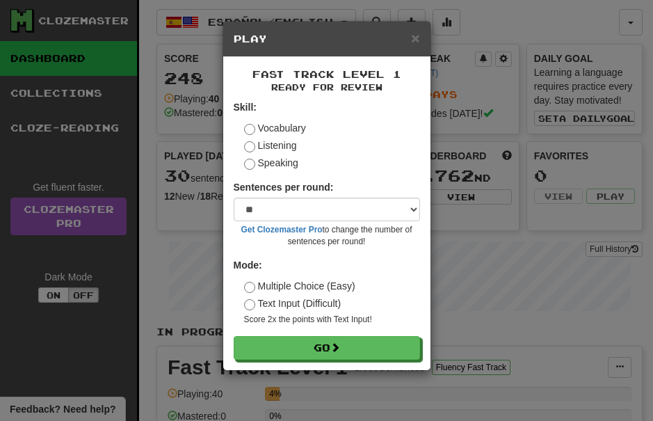
click at [369, 341] on button "Go" at bounding box center [327, 348] width 186 height 24
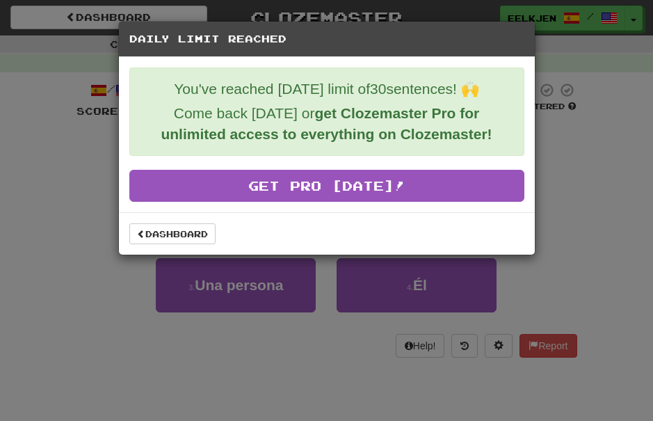
click at [186, 230] on link "Dashboard" at bounding box center [172, 233] width 86 height 21
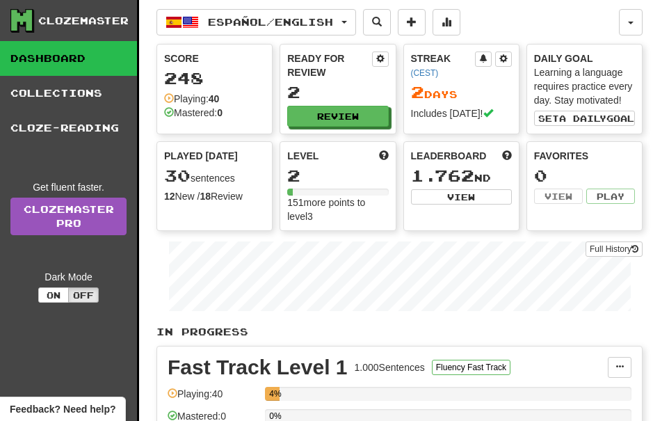
click at [628, 242] on button "Full History" at bounding box center [613, 248] width 57 height 15
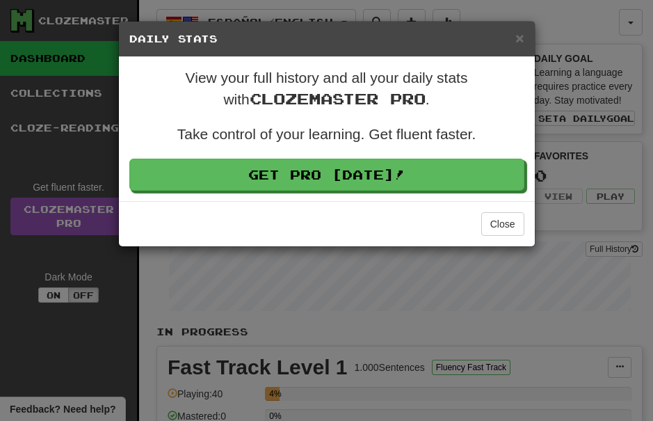
click at [507, 230] on button "Close" at bounding box center [502, 224] width 43 height 24
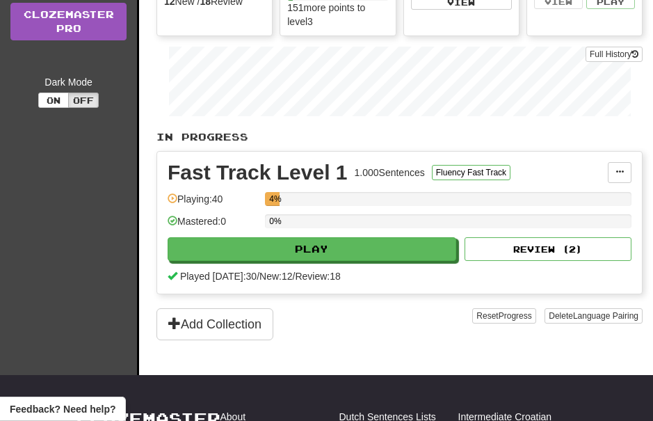
scroll to position [195, 0]
click at [384, 242] on button "Play" at bounding box center [312, 249] width 289 height 24
select select "**"
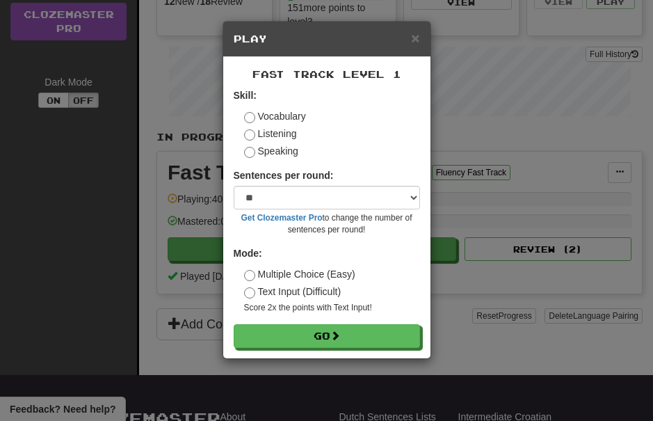
click at [371, 329] on button "Go" at bounding box center [327, 336] width 186 height 24
